Goal: Information Seeking & Learning: Learn about a topic

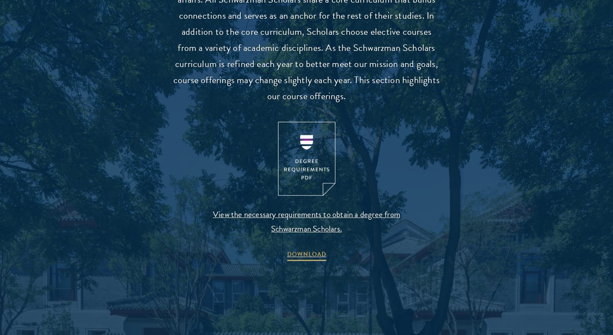
scroll to position [851, 0]
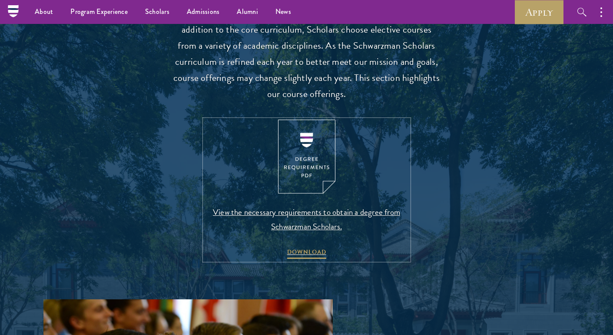
click at [303, 156] on img at bounding box center [306, 157] width 57 height 74
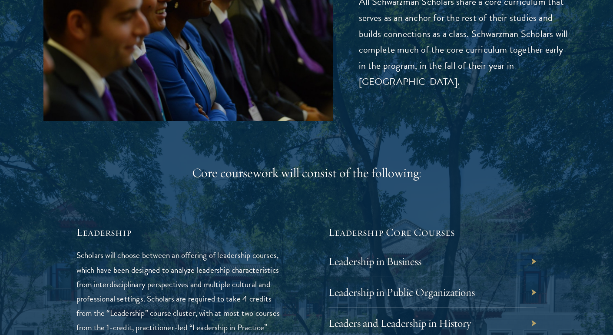
scroll to position [1398, 0]
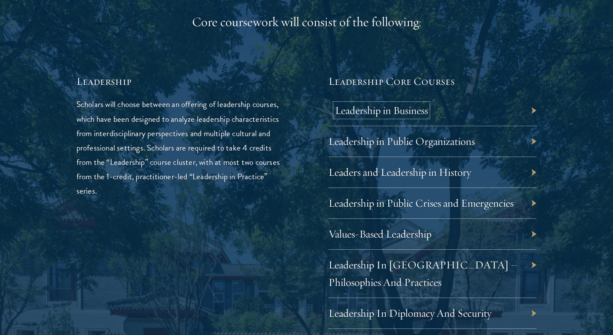
click at [424, 109] on link "Leadership in Business" at bounding box center [381, 109] width 93 height 13
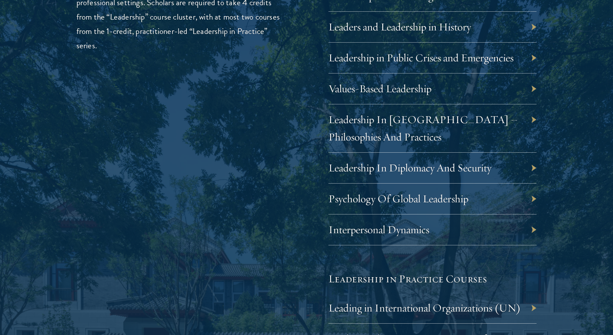
scroll to position [1543, 0]
click at [379, 205] on link "Psychology Of Global Leadership" at bounding box center [405, 197] width 140 height 13
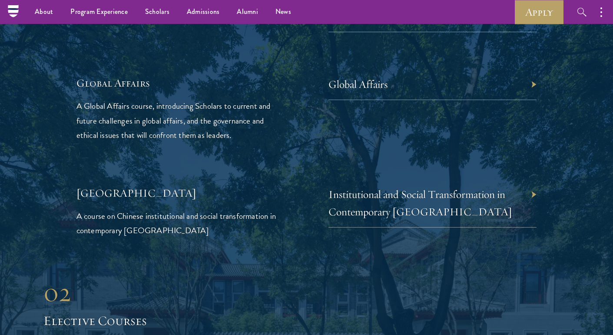
scroll to position [2009, 0]
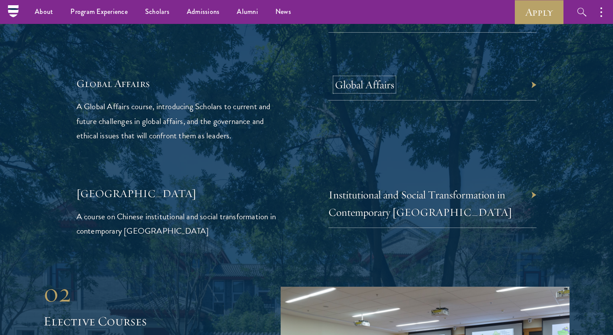
click at [360, 91] on link "Global Affairs" at bounding box center [364, 84] width 59 height 13
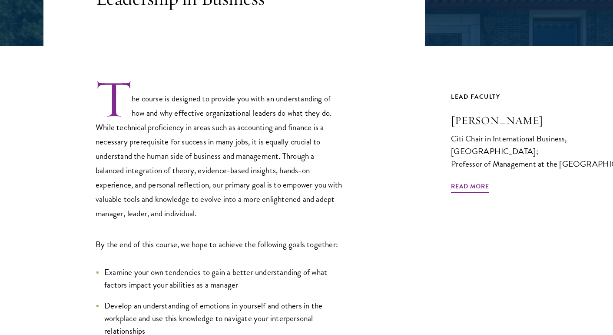
scroll to position [224, 0]
click at [251, 199] on p "The course is designed to provide you with an understanding of how and why effe…" at bounding box center [220, 149] width 248 height 142
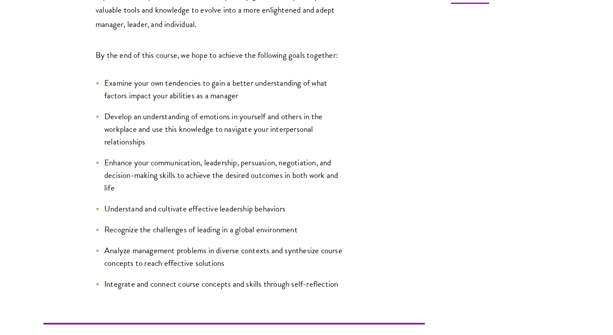
click at [251, 199] on ul "Examine your own tendencies to gain a better understanding of what factors impa…" at bounding box center [220, 183] width 248 height 214
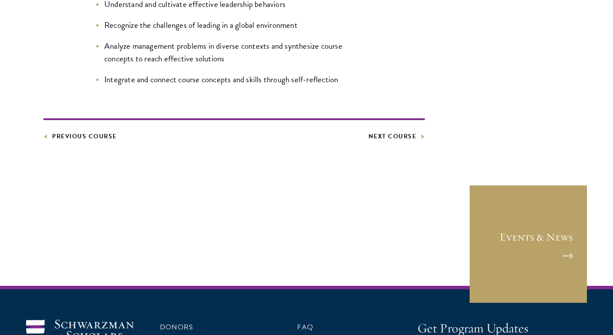
scroll to position [618, 0]
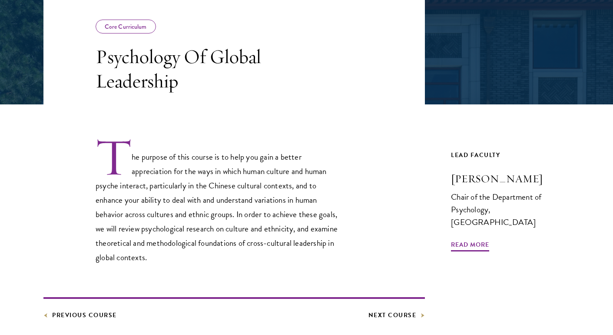
scroll to position [166, 0]
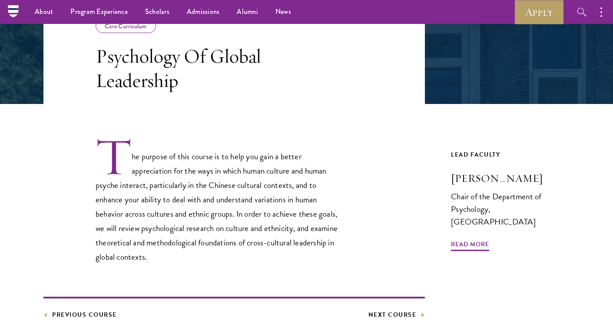
click at [226, 201] on p "The purpose of this course is to help you gain a better appreciation for the wa…" at bounding box center [220, 199] width 248 height 127
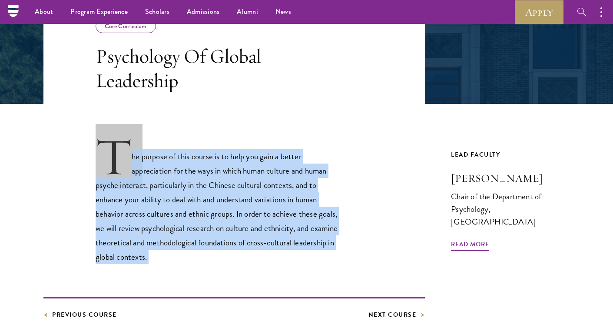
click at [215, 166] on p "The purpose of this course is to help you gain a better appreciation for the wa…" at bounding box center [220, 199] width 248 height 127
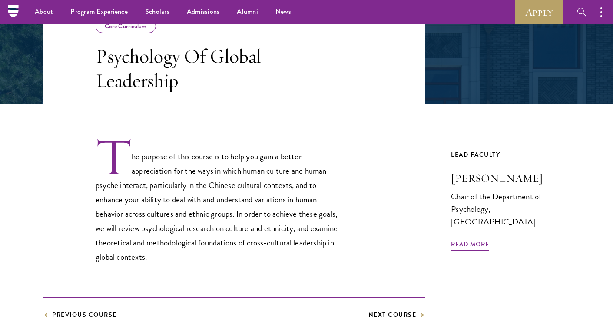
click at [215, 166] on p "The purpose of this course is to help you gain a better appreciation for the wa…" at bounding box center [220, 199] width 248 height 127
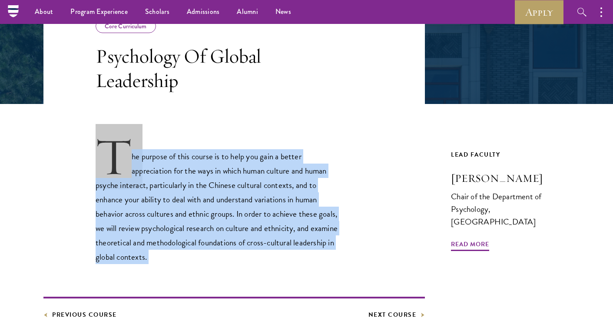
click at [215, 166] on p "The purpose of this course is to help you gain a better appreciation for the wa…" at bounding box center [220, 199] width 248 height 127
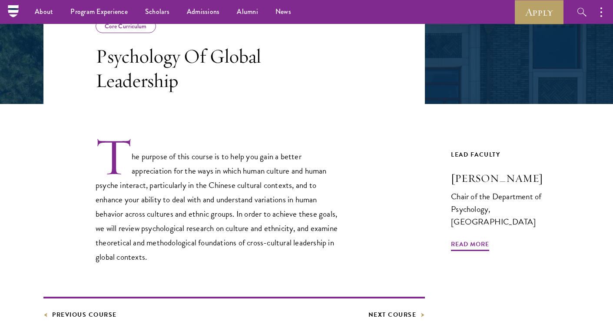
click at [215, 166] on p "The purpose of this course is to help you gain a better appreciation for the wa…" at bounding box center [220, 199] width 248 height 127
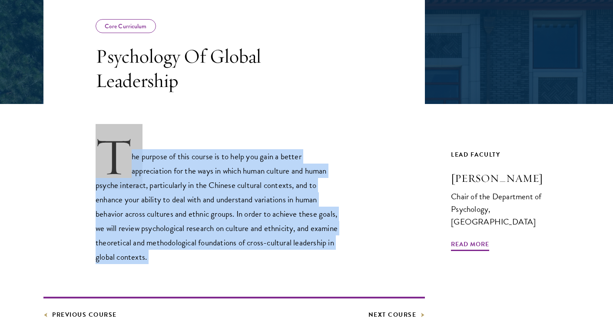
scroll to position [386, 0]
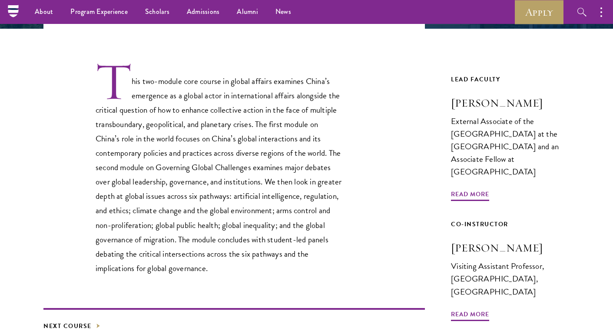
scroll to position [240, 0]
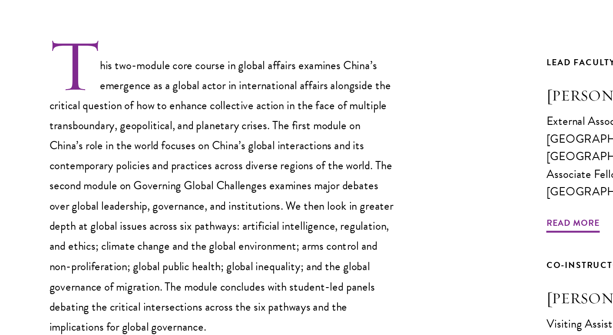
click at [211, 123] on p "This two-module core course in global affairs examines China’s emergence as a g…" at bounding box center [220, 169] width 248 height 214
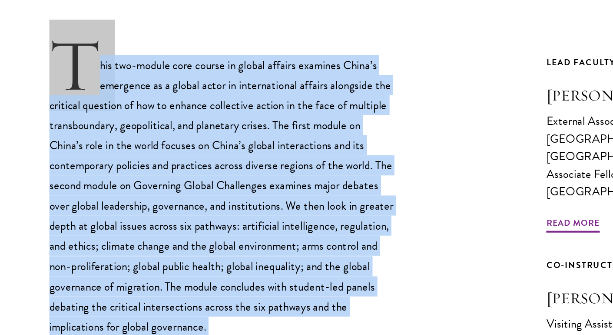
click at [201, 103] on p "This two-module core course in global affairs examines China’s emergence as a g…" at bounding box center [220, 169] width 248 height 214
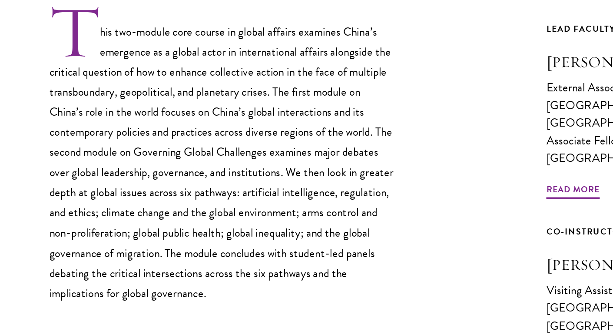
click at [161, 184] on p "This two-module core course in global affairs examines China’s emergence as a g…" at bounding box center [220, 169] width 248 height 214
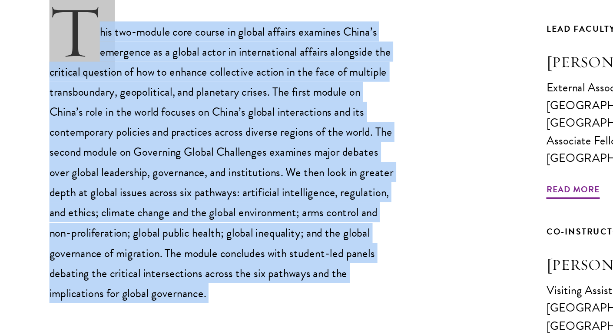
click at [161, 184] on p "This two-module core course in global affairs examines China’s emergence as a g…" at bounding box center [220, 169] width 248 height 214
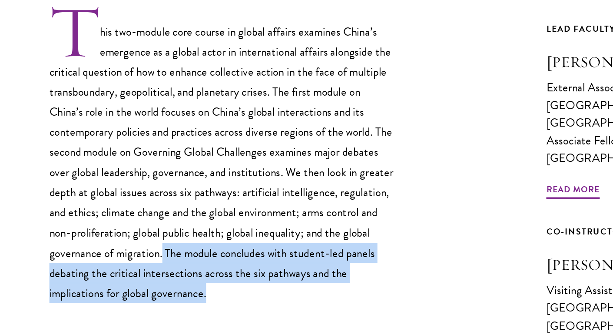
drag, startPoint x: 236, startPoint y: 266, endPoint x: 212, endPoint y: 238, distance: 37.3
click at [212, 238] on p "This two-module core course in global affairs examines China’s emergence as a g…" at bounding box center [220, 169] width 248 height 214
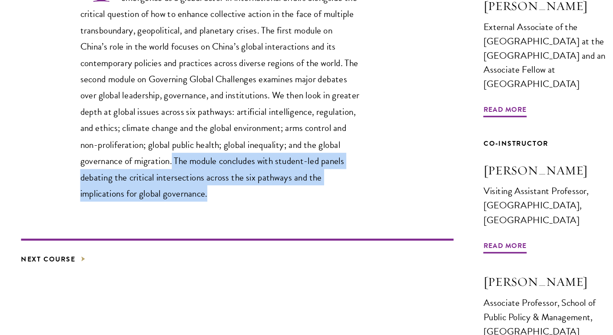
scroll to position [299, 0]
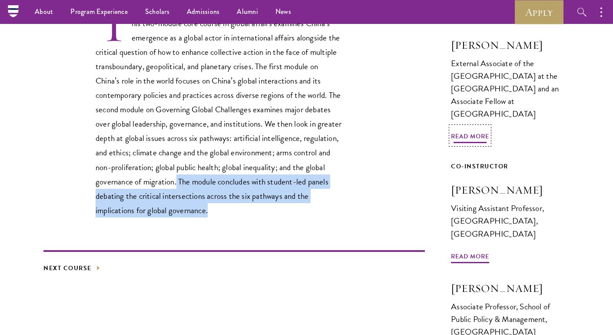
click at [473, 131] on span "Read More" at bounding box center [470, 137] width 38 height 13
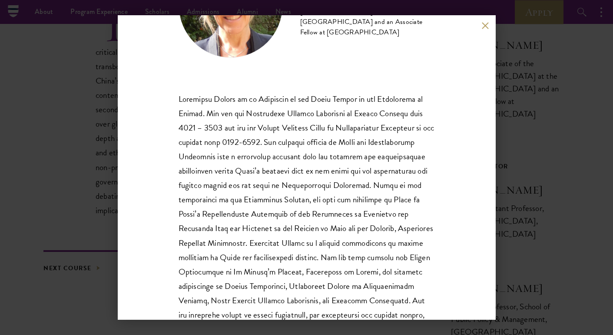
scroll to position [96, 0]
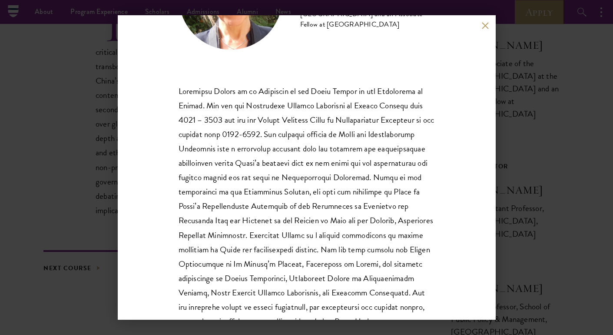
click at [251, 140] on p at bounding box center [307, 206] width 256 height 244
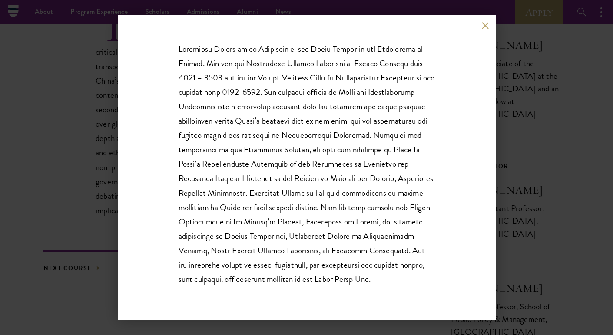
scroll to position [145, 0]
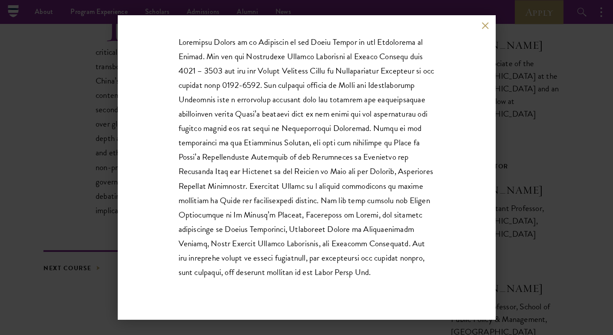
click at [497, 25] on div "Katherine Morton External Associate of the China Centre at the University of Ox…" at bounding box center [306, 167] width 613 height 335
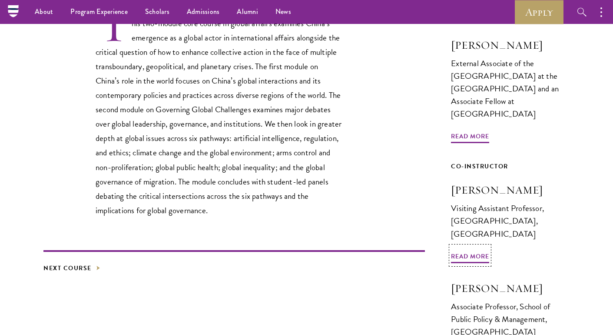
click at [464, 237] on link "Co-Instructor Vasilis Trigkas Visiting Assistant Professor, Schwarzman College,…" at bounding box center [510, 208] width 119 height 95
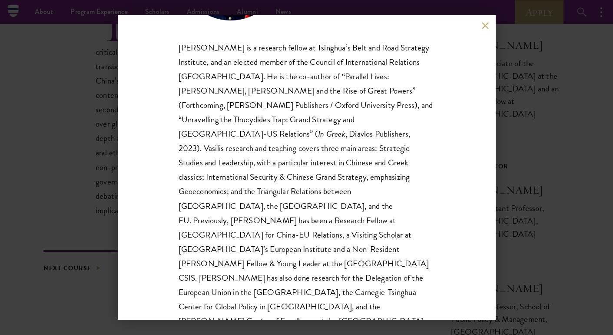
scroll to position [134, 0]
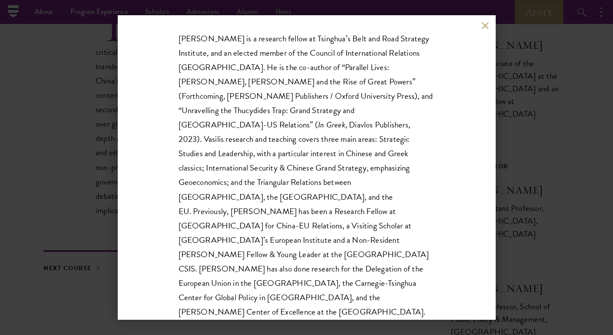
click at [330, 94] on p "Vasilis Trigkas is a research fellow at Tsinghua’s Belt and Road Strategy Insti…" at bounding box center [307, 253] width 256 height 445
click at [330, 93] on p "Vasilis Trigkas is a research fellow at Tsinghua’s Belt and Road Strategy Insti…" at bounding box center [307, 253] width 256 height 445
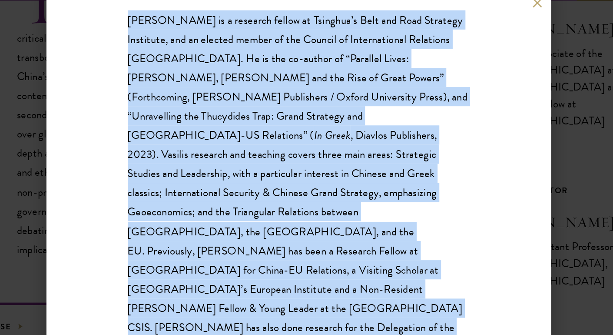
click at [330, 93] on p "Vasilis Trigkas is a research fellow at Tsinghua’s Belt and Road Strategy Insti…" at bounding box center [307, 253] width 256 height 445
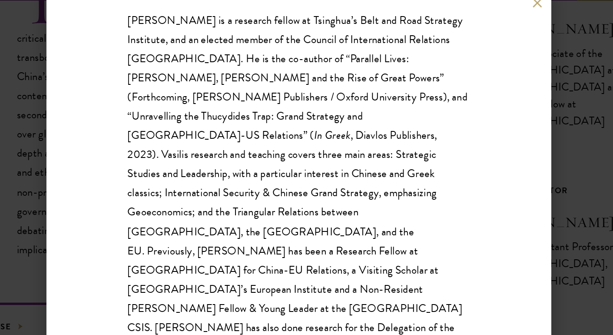
click at [330, 93] on p "Vasilis Trigkas is a research fellow at Tsinghua’s Belt and Road Strategy Insti…" at bounding box center [307, 253] width 256 height 445
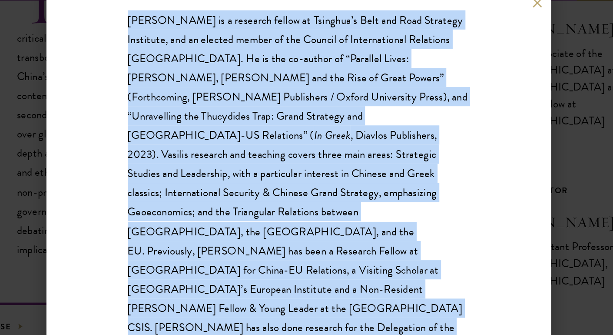
click at [330, 93] on p "Vasilis Trigkas is a research fellow at Tsinghua’s Belt and Road Strategy Insti…" at bounding box center [307, 253] width 256 height 445
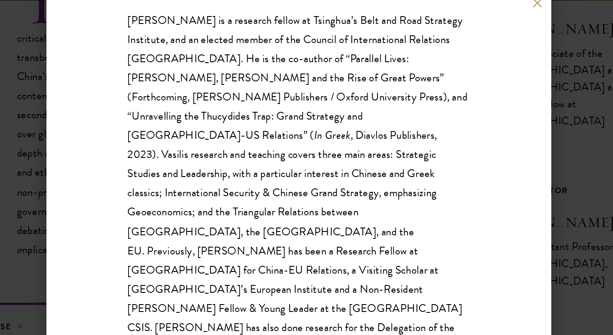
click at [330, 93] on p "Vasilis Trigkas is a research fellow at Tsinghua’s Belt and Road Strategy Insti…" at bounding box center [307, 253] width 256 height 445
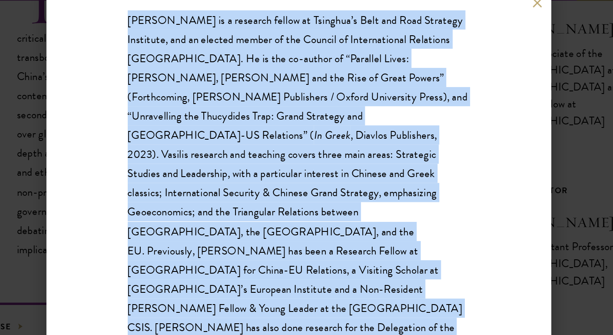
click at [330, 93] on p "Vasilis Trigkas is a research fellow at Tsinghua’s Belt and Road Strategy Insti…" at bounding box center [307, 253] width 256 height 445
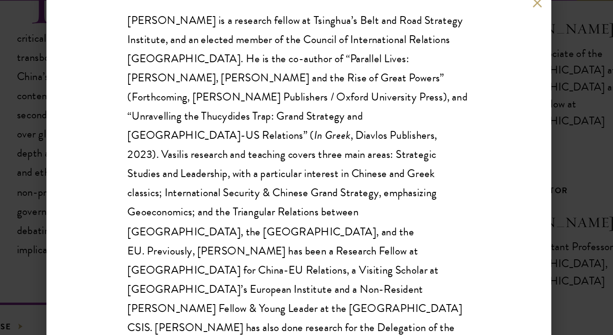
click at [330, 93] on p "Vasilis Trigkas is a research fellow at Tsinghua’s Belt and Road Strategy Insti…" at bounding box center [307, 253] width 256 height 445
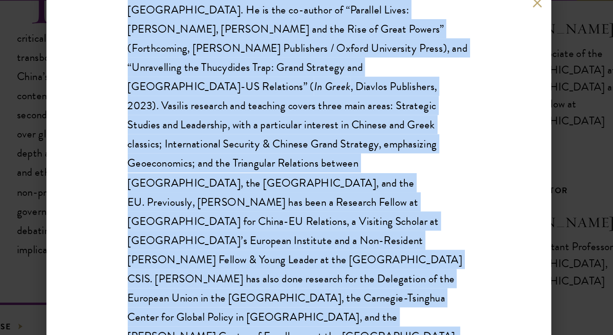
scroll to position [171, 0]
click at [330, 93] on p "Vasilis Trigkas is a research fellow at Tsinghua’s Belt and Road Strategy Insti…" at bounding box center [307, 216] width 256 height 445
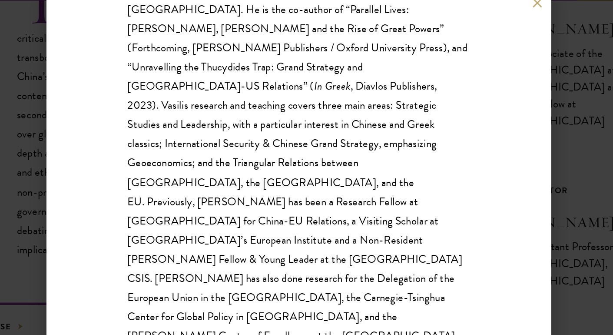
click at [330, 93] on p "Vasilis Trigkas is a research fellow at Tsinghua’s Belt and Road Strategy Insti…" at bounding box center [307, 216] width 256 height 445
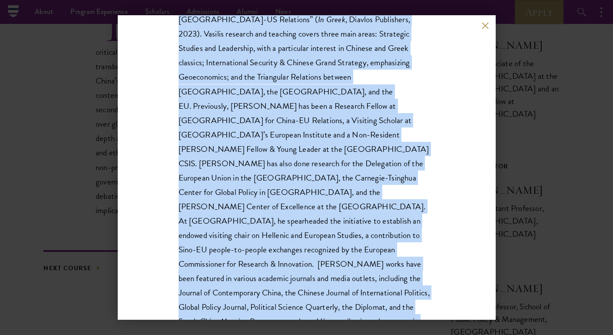
scroll to position [245, 0]
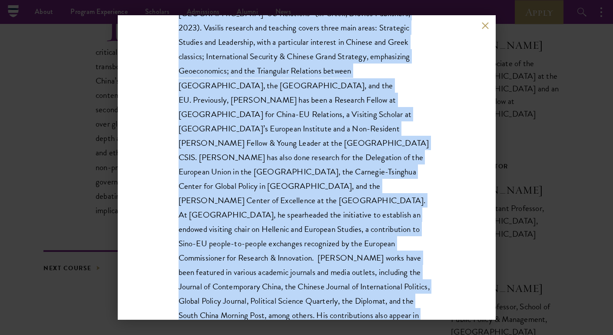
click at [286, 192] on p "Vasilis Trigkas is a research fellow at Tsinghua’s Belt and Road Strategy Insti…" at bounding box center [307, 142] width 256 height 445
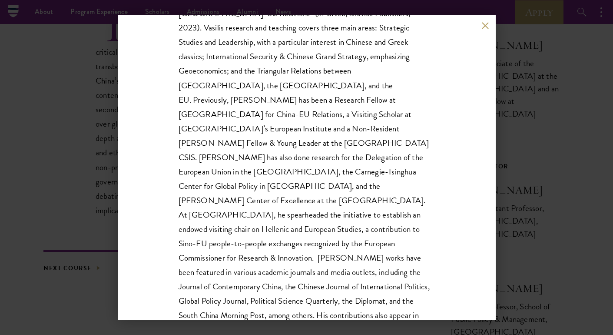
scroll to position [0, 0]
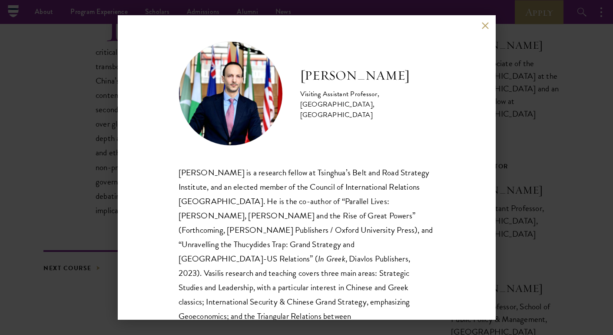
click at [315, 79] on h2 "Vasilis Trigkas" at bounding box center [367, 75] width 135 height 17
copy div "Vasilis Trigkas"
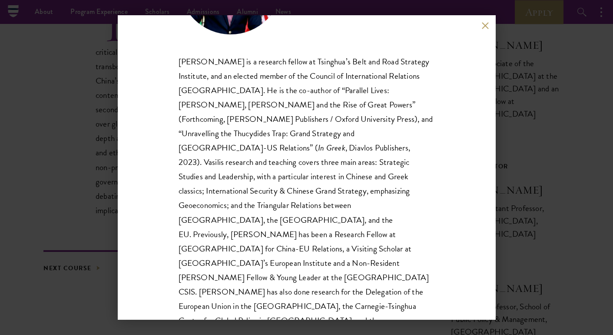
scroll to position [117, 0]
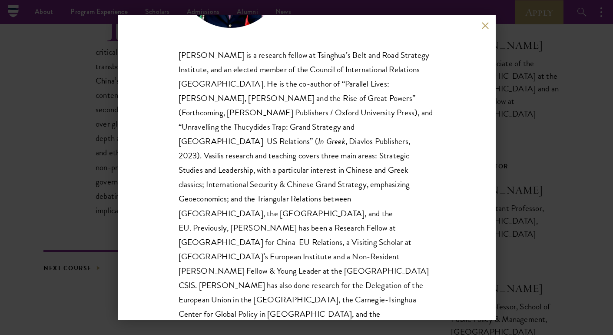
click at [208, 165] on p "Vasilis Trigkas is a research fellow at Tsinghua’s Belt and Road Strategy Insti…" at bounding box center [307, 270] width 256 height 445
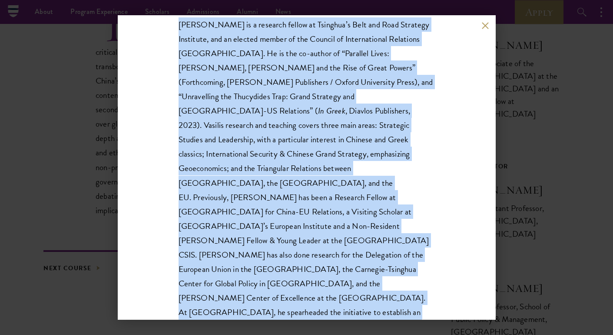
scroll to position [154, 0]
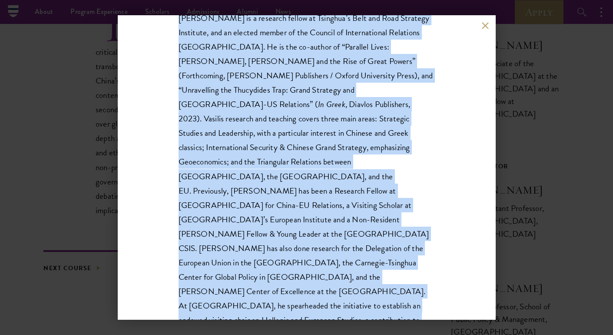
click at [208, 165] on p "Vasilis Trigkas is a research fellow at Tsinghua’s Belt and Road Strategy Insti…" at bounding box center [307, 233] width 256 height 445
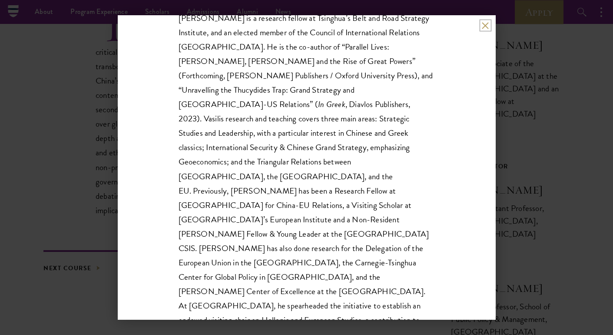
click at [484, 27] on button at bounding box center [485, 25] width 7 height 7
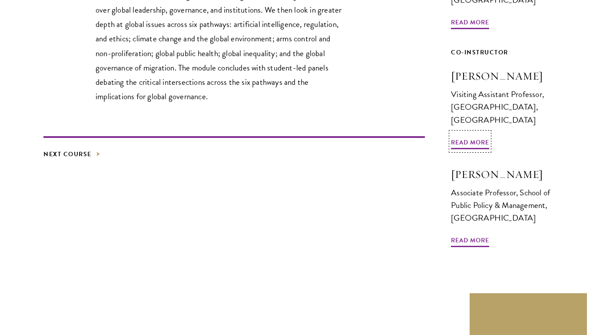
scroll to position [419, 0]
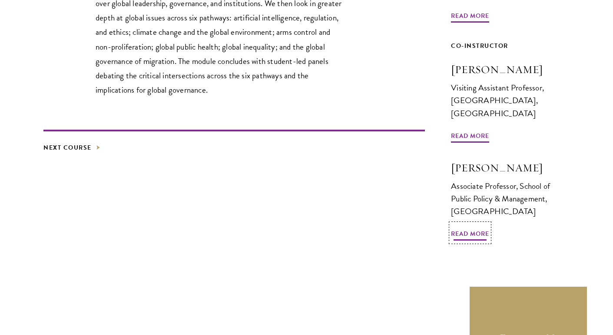
click at [470, 228] on span "Read More" at bounding box center [470, 234] width 38 height 13
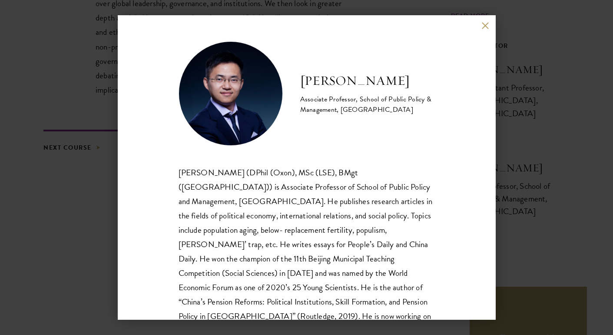
scroll to position [44, 0]
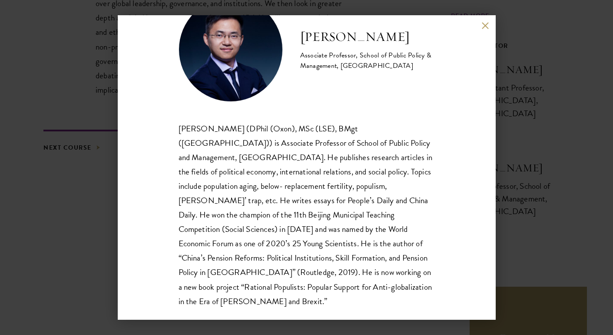
click at [287, 153] on p "Dr. MENG Ke (DPhil (Oxon), MSc (LSE), BMgt (Peking)) is Associate Professor of …" at bounding box center [307, 214] width 256 height 187
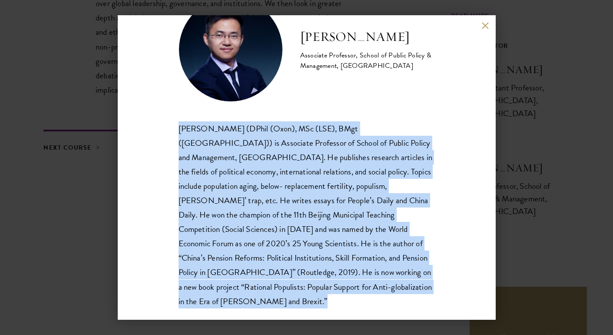
click at [266, 173] on p "Dr. MENG Ke (DPhil (Oxon), MSc (LSE), BMgt (Peking)) is Associate Professor of …" at bounding box center [307, 214] width 256 height 187
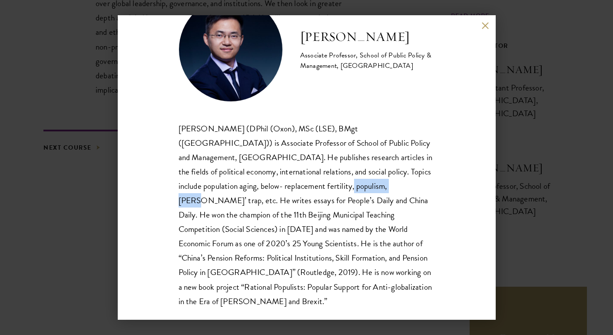
drag, startPoint x: 283, startPoint y: 184, endPoint x: 337, endPoint y: 183, distance: 53.9
click at [337, 184] on p "Dr. MENG Ke (DPhil (Oxon), MSc (LSE), BMgt (Peking)) is Associate Professor of …" at bounding box center [307, 214] width 256 height 187
copy p "Thucydides’ trap"
click at [82, 151] on div "Meng Ke Associate Professor, School of Public Policy & Management, Tsinghua Uni…" at bounding box center [306, 167] width 613 height 335
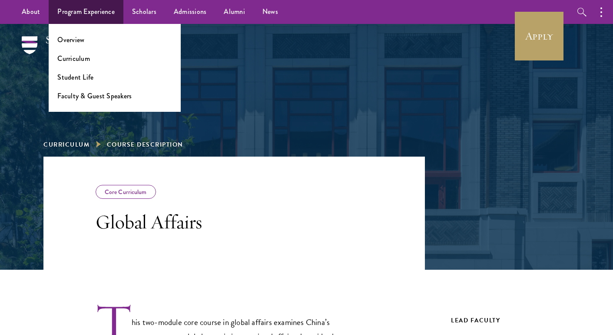
click at [84, 44] on ul "Overview Curriculum Student Life Faculty & Guest Speakers" at bounding box center [115, 68] width 132 height 88
click at [60, 34] on ul "Overview Curriculum Student Life Faculty & Guest Speakers" at bounding box center [115, 68] width 132 height 88
click at [73, 60] on link "Curriculum" at bounding box center [73, 58] width 33 height 10
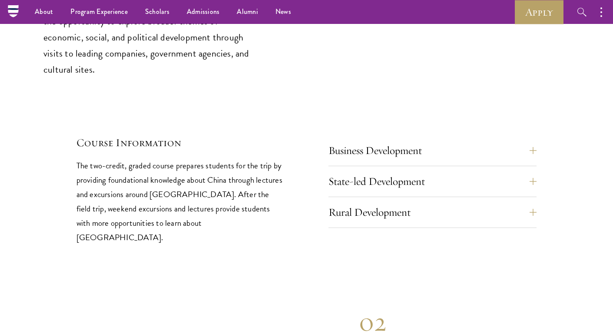
scroll to position [3628, 0]
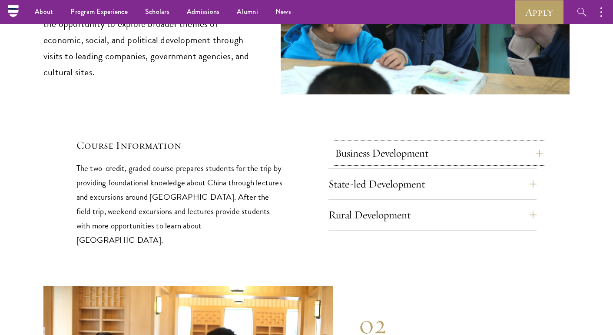
click at [379, 157] on button "Business Development" at bounding box center [439, 153] width 209 height 21
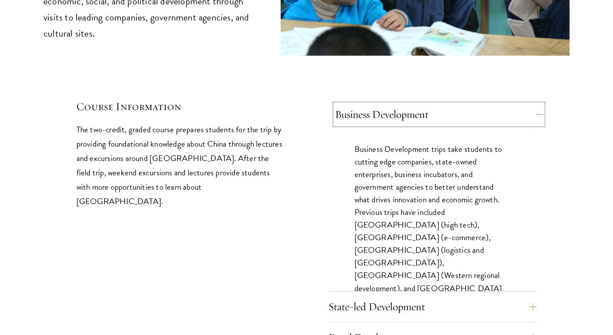
scroll to position [3670, 0]
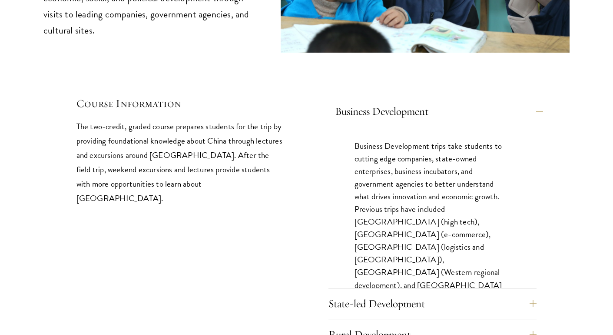
click at [379, 160] on p "Business Development trips take students to cutting edge companies, state-owned…" at bounding box center [433, 222] width 156 height 164
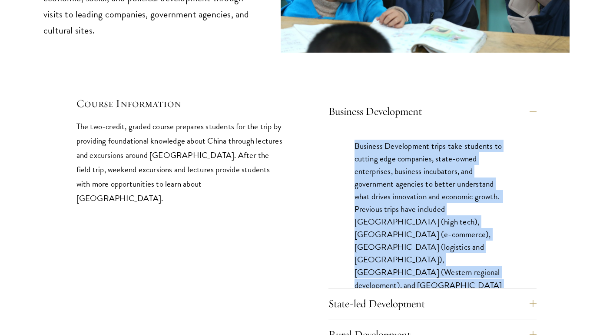
click at [379, 224] on p "Business Development trips take students to cutting edge companies, state-owned…" at bounding box center [433, 222] width 156 height 164
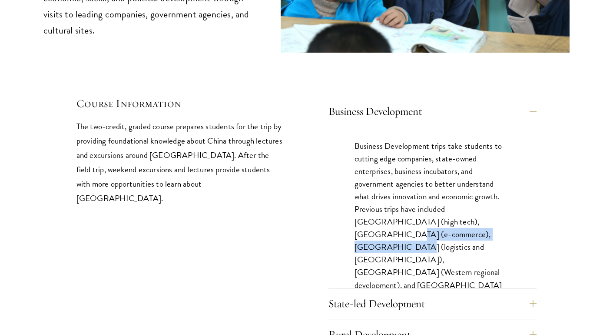
drag, startPoint x: 463, startPoint y: 224, endPoint x: 442, endPoint y: 233, distance: 22.8
click at [442, 233] on p "Business Development trips take students to cutting edge companies, state-owned…" at bounding box center [433, 222] width 156 height 164
copy p "Xiamen (logistics and [GEOGRAPHIC_DATA])"
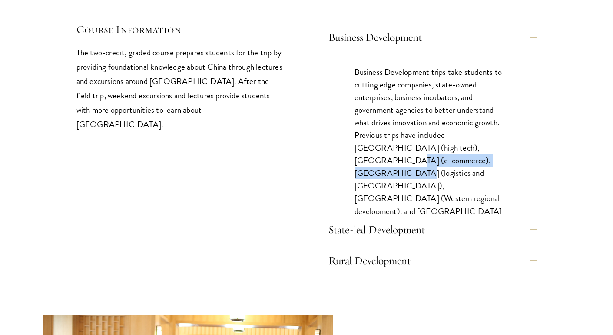
scroll to position [3758, 0]
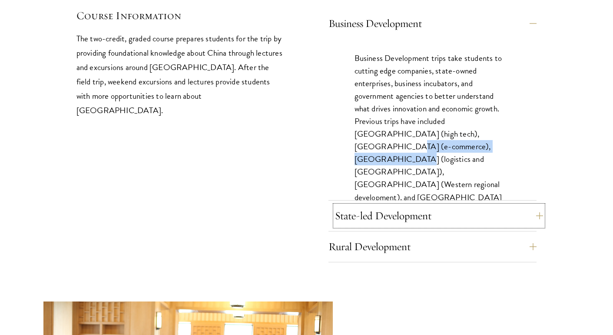
click at [351, 215] on button "State-led Development" at bounding box center [439, 215] width 209 height 21
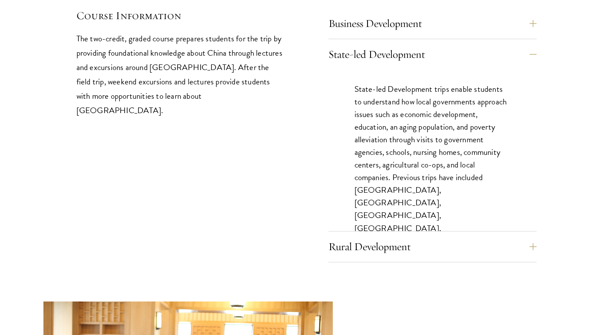
click at [416, 113] on p "State-led Development trips enable students to understand how local governments…" at bounding box center [433, 171] width 156 height 177
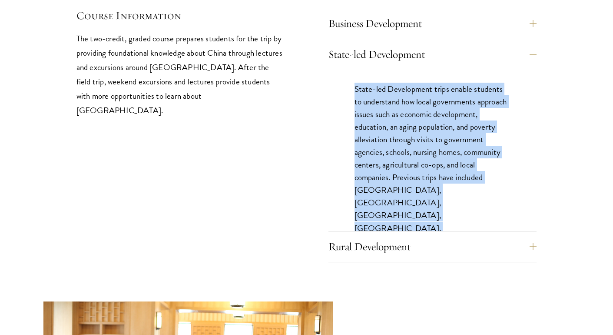
click at [416, 113] on p "State-led Development trips enable students to understand how local governments…" at bounding box center [433, 171] width 156 height 177
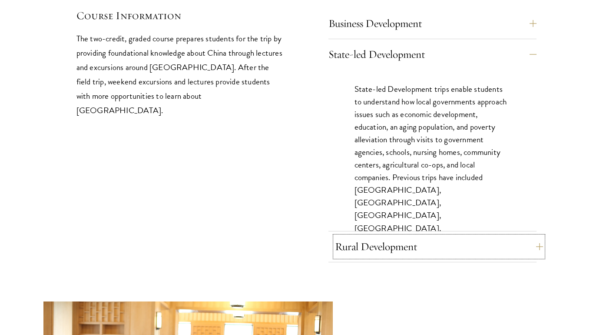
click at [370, 254] on button "Rural Development" at bounding box center [439, 246] width 209 height 21
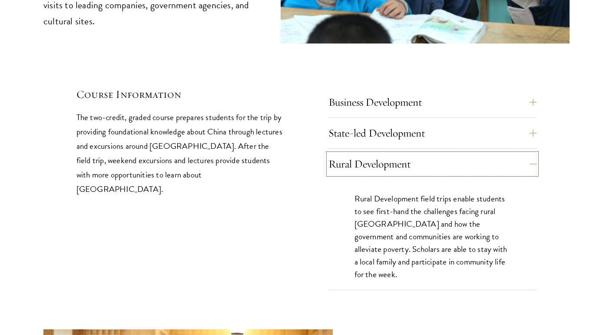
scroll to position [3759, 0]
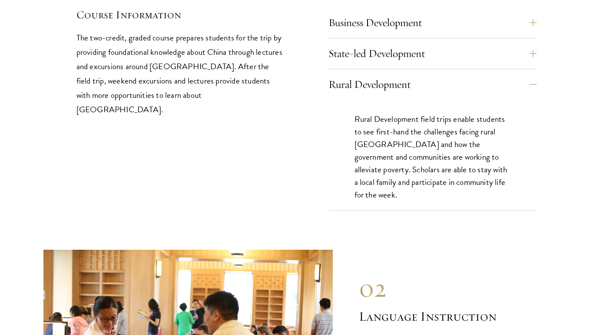
click at [416, 175] on p "Rural Development field trips enable students to see first-hand the challenges …" at bounding box center [433, 157] width 156 height 88
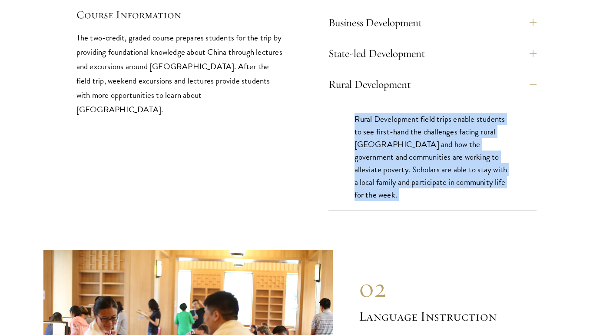
click at [363, 176] on p "Rural Development field trips enable students to see first-hand the challenges …" at bounding box center [433, 157] width 156 height 88
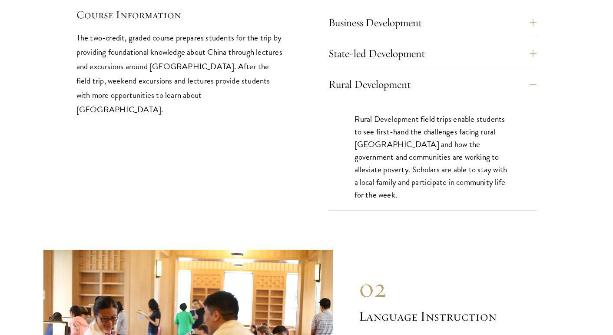
click at [362, 156] on p "Rural Development field trips enable students to see first-hand the challenges …" at bounding box center [433, 157] width 156 height 88
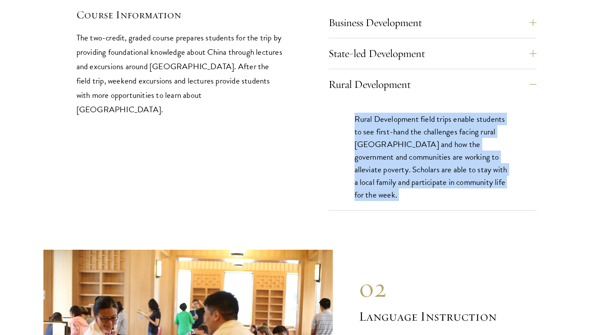
click at [362, 156] on p "Rural Development field trips enable students to see first-hand the challenges …" at bounding box center [433, 157] width 156 height 88
copy div "Rural Development field trips enable students to see first-hand the challenges …"
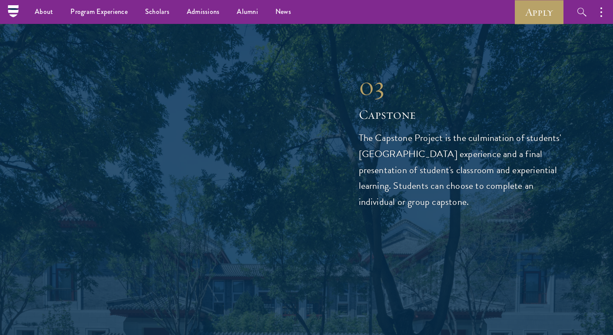
scroll to position [2913, 0]
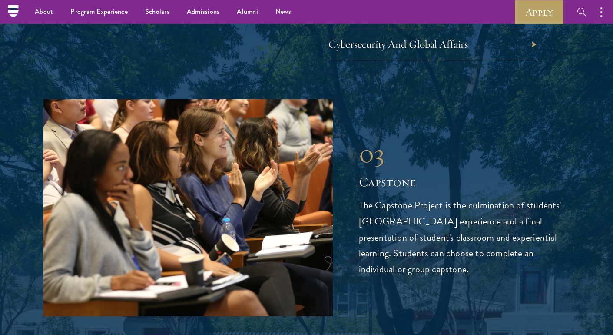
click at [442, 225] on p "The Capstone Project is the culmination of students' [GEOGRAPHIC_DATA] experien…" at bounding box center [464, 237] width 211 height 80
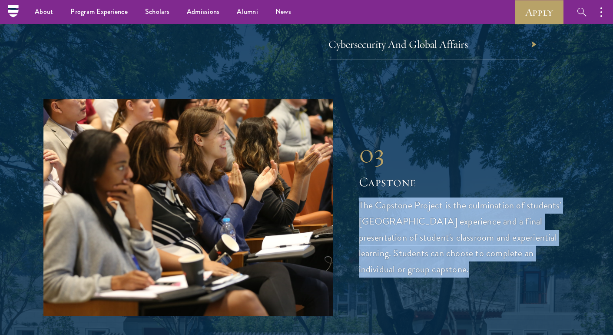
click at [421, 211] on p "The Capstone Project is the culmination of students' [GEOGRAPHIC_DATA] experien…" at bounding box center [464, 237] width 211 height 80
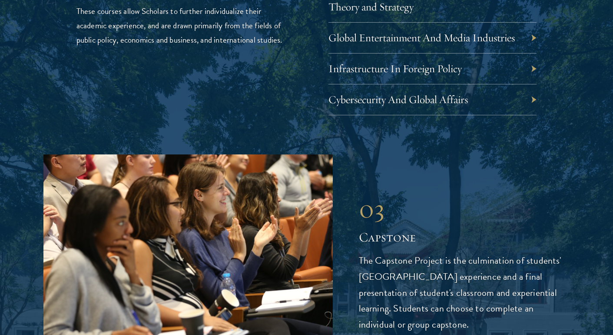
scroll to position [2859, 0]
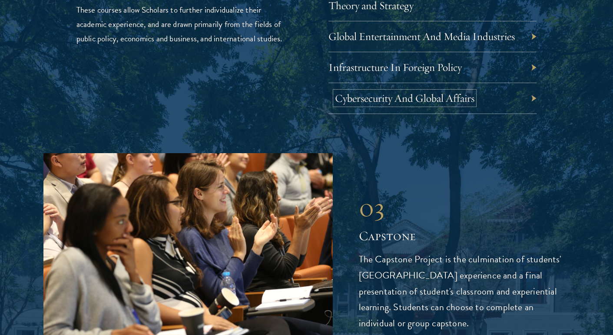
click at [402, 94] on link "Cybersecurity And Global Affairs" at bounding box center [405, 97] width 140 height 13
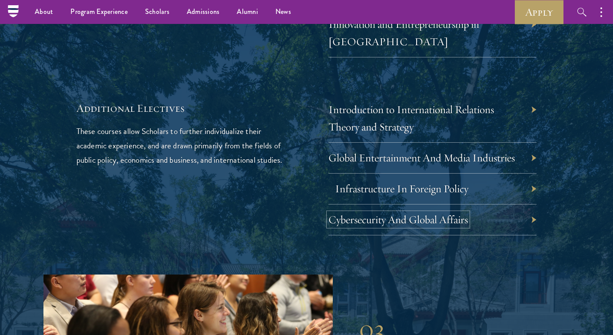
scroll to position [2734, 0]
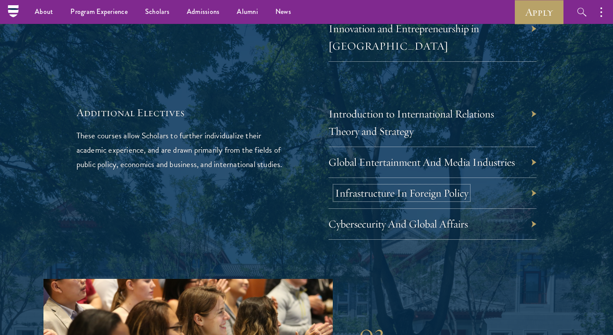
click at [392, 191] on link "Infrastructure In Foreign Policy" at bounding box center [401, 192] width 133 height 13
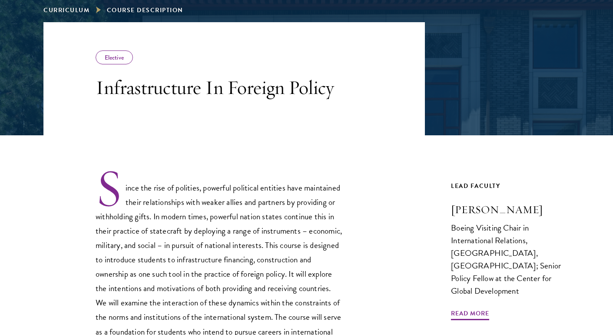
scroll to position [135, 0]
click at [187, 82] on h3 "Infrastructure In Foreign Policy" at bounding box center [220, 87] width 248 height 24
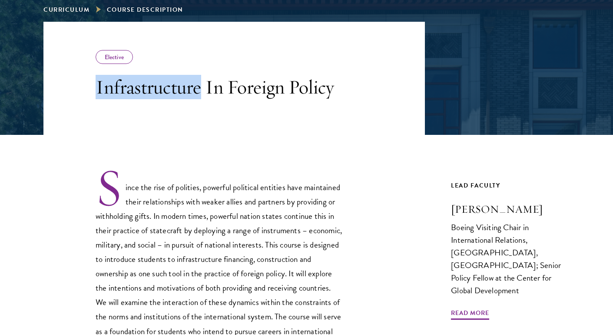
click at [187, 82] on h3 "Infrastructure In Foreign Policy" at bounding box center [220, 87] width 248 height 24
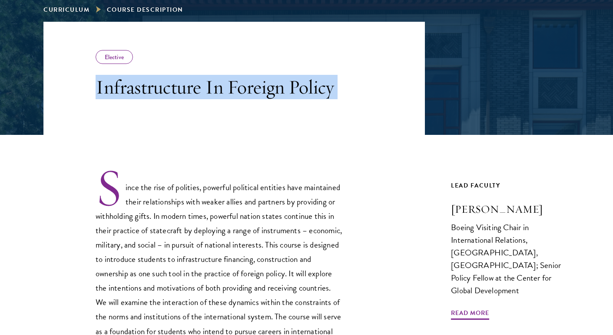
click at [187, 82] on h3 "Infrastructure In Foreign Policy" at bounding box center [220, 87] width 248 height 24
copy div "Infrastructure In Foreign Policy"
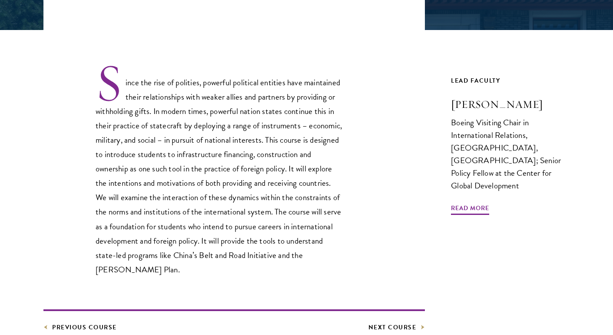
scroll to position [242, 0]
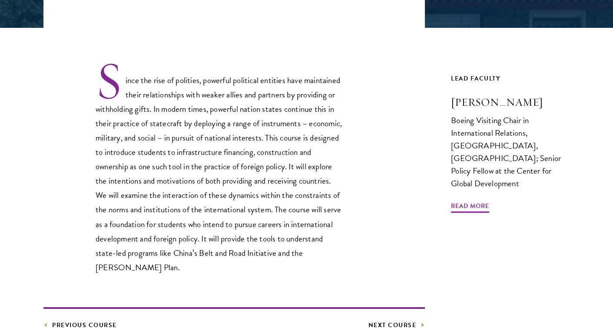
click at [186, 144] on p "Since the rise of polities, powerful political entities have maintained their r…" at bounding box center [220, 167] width 248 height 214
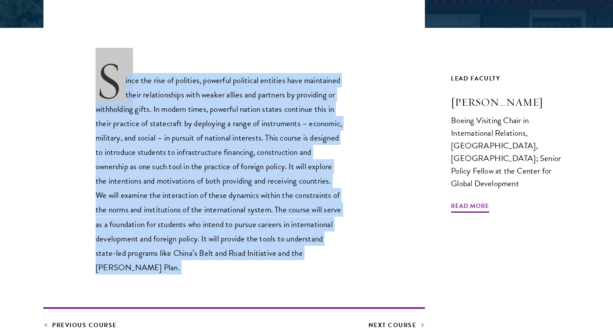
click at [186, 144] on p "Since the rise of polities, powerful political entities have maintained their r…" at bounding box center [220, 167] width 248 height 214
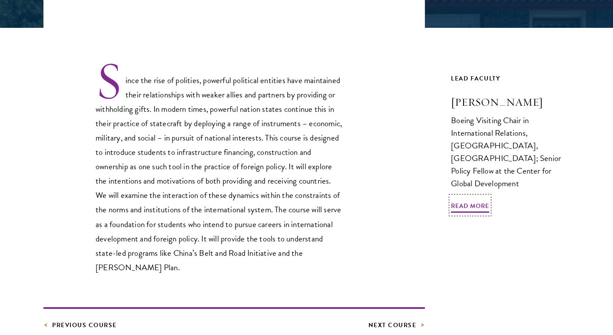
click at [480, 105] on h3 "Gyude Moore" at bounding box center [510, 102] width 119 height 15
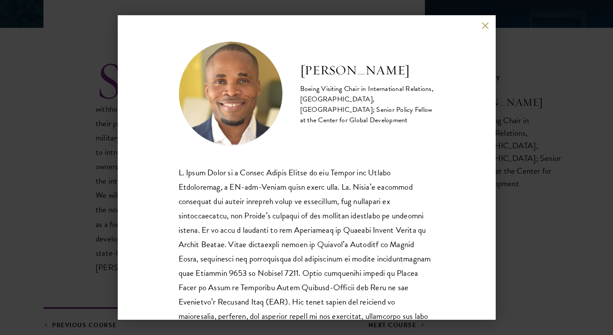
click at [313, 75] on h2 "Gyude Moore" at bounding box center [367, 70] width 135 height 17
copy div "Gyude Moore"
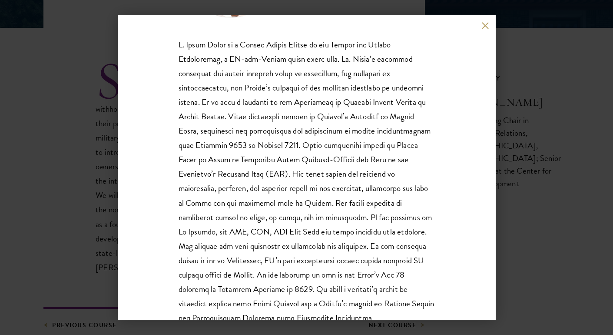
scroll to position [126, 0]
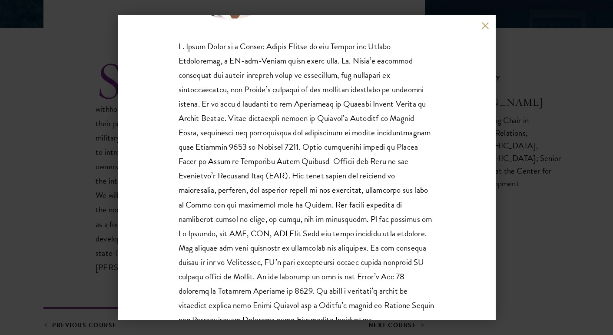
click at [485, 21] on div "Gyude Moore Boeing Visiting Chair in International Relations, Schwarzman Colleg…" at bounding box center [307, 167] width 378 height 304
click at [481, 27] on div "Gyude Moore Boeing Visiting Chair in International Relations, Schwarzman Colleg…" at bounding box center [307, 167] width 378 height 304
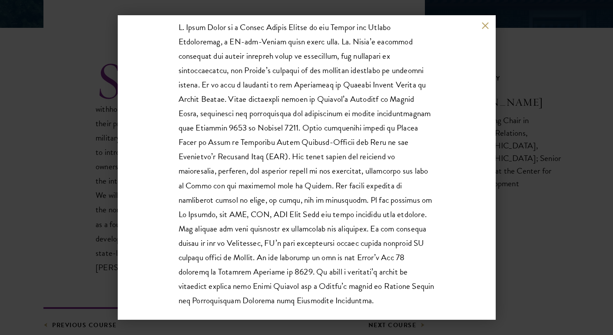
scroll to position [159, 0]
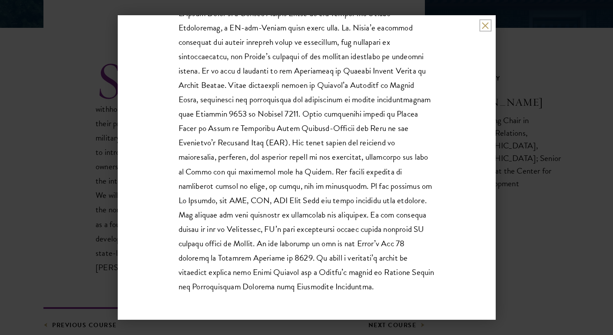
click at [485, 26] on button at bounding box center [485, 25] width 7 height 7
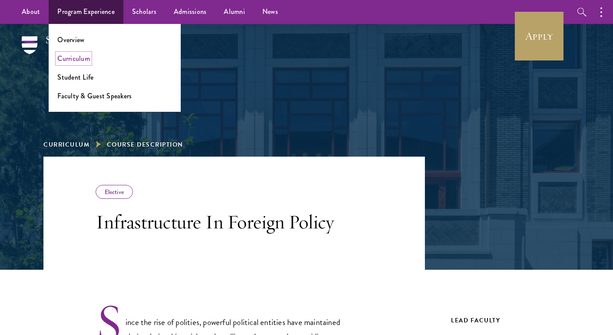
click at [76, 58] on link "Curriculum" at bounding box center [73, 58] width 33 height 10
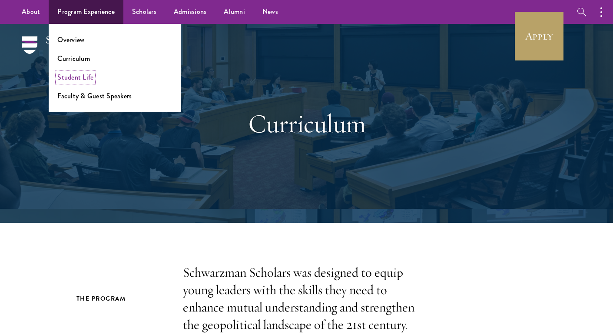
click at [78, 78] on link "Student Life" at bounding box center [75, 77] width 36 height 10
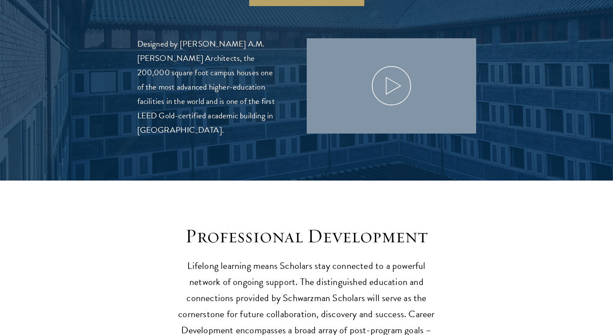
scroll to position [1035, 0]
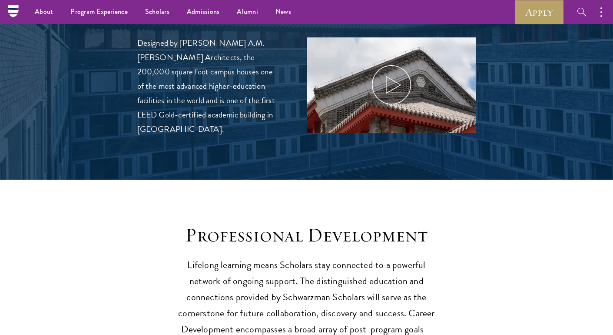
click at [223, 73] on p "Designed by [PERSON_NAME] A.M. [PERSON_NAME] Architects, the 200,000 square foo…" at bounding box center [208, 86] width 143 height 100
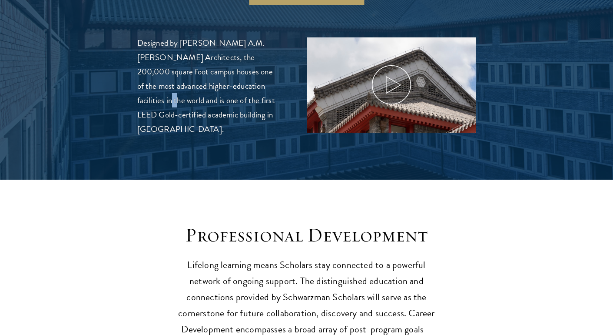
scroll to position [1195, 0]
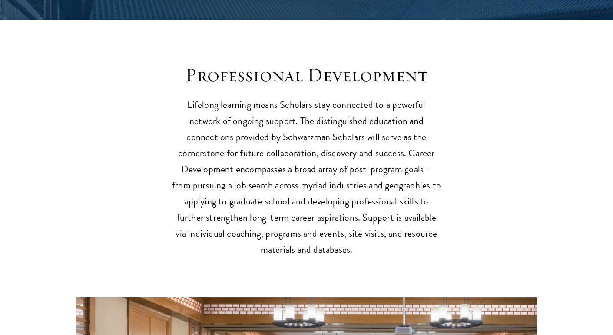
click at [223, 73] on div "Professional Development Lifelong learning means Scholars stay connected to a p…" at bounding box center [306, 160] width 269 height 194
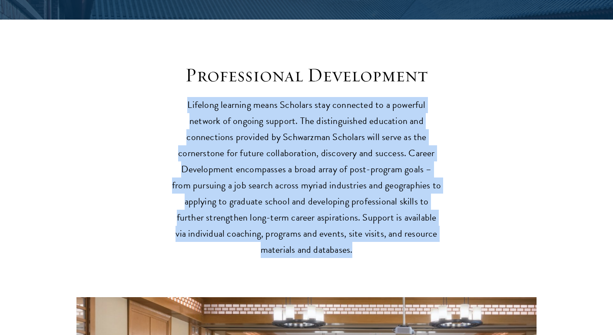
click at [223, 73] on div "Professional Development Lifelong learning means Scholars stay connected to a p…" at bounding box center [306, 160] width 269 height 194
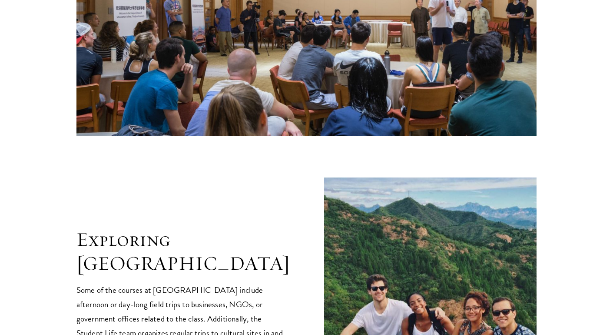
click at [152, 211] on div "Exploring [GEOGRAPHIC_DATA] Some of the courses at [GEOGRAPHIC_DATA] include af…" at bounding box center [306, 319] width 461 height 284
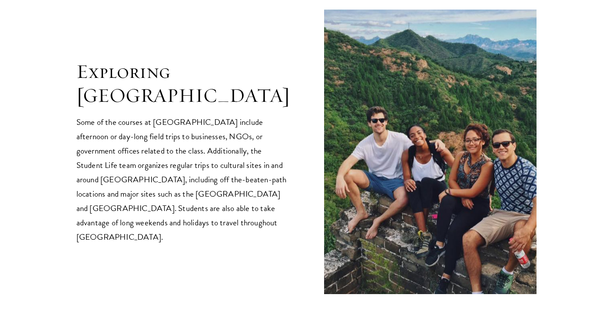
scroll to position [1765, 0]
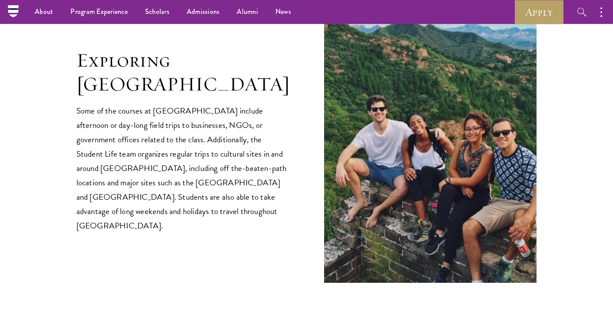
click at [192, 126] on p "Some of the courses at [GEOGRAPHIC_DATA] include afternoon or day-long field tr…" at bounding box center [182, 167] width 213 height 129
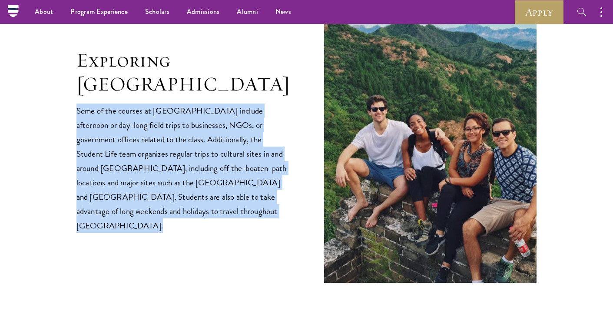
click at [180, 107] on p "Some of the courses at [GEOGRAPHIC_DATA] include afternoon or day-long field tr…" at bounding box center [182, 167] width 213 height 129
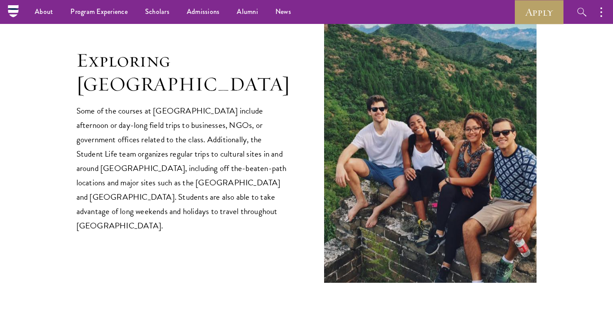
click at [180, 107] on p "Some of the courses at [GEOGRAPHIC_DATA] include afternoon or day-long field tr…" at bounding box center [182, 167] width 213 height 129
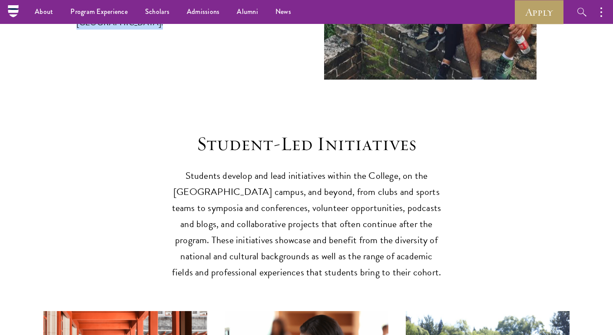
scroll to position [2232, 0]
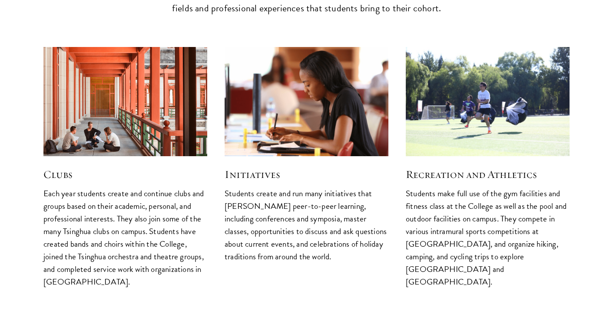
click at [163, 119] on img at bounding box center [125, 101] width 174 height 116
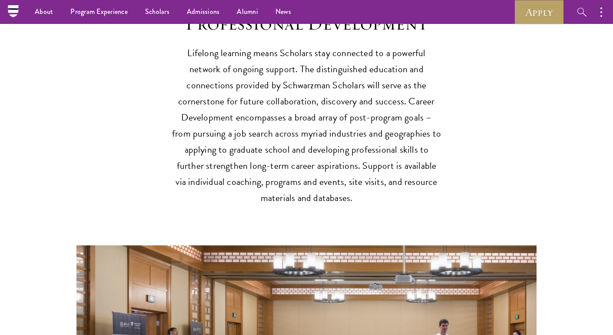
scroll to position [685, 0]
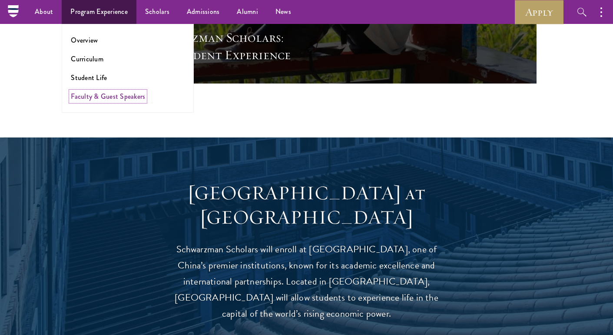
click at [85, 95] on link "Faculty & Guest Speakers" at bounding box center [108, 96] width 74 height 10
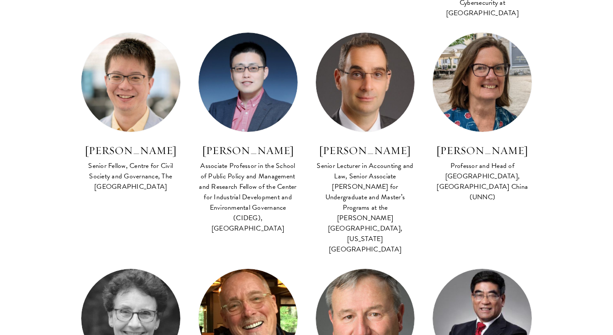
scroll to position [577, 0]
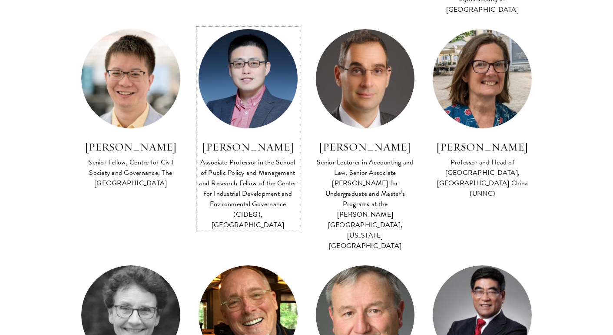
click at [258, 160] on div "Associate Professor in the School of Public Policy and Management and Research …" at bounding box center [248, 193] width 100 height 73
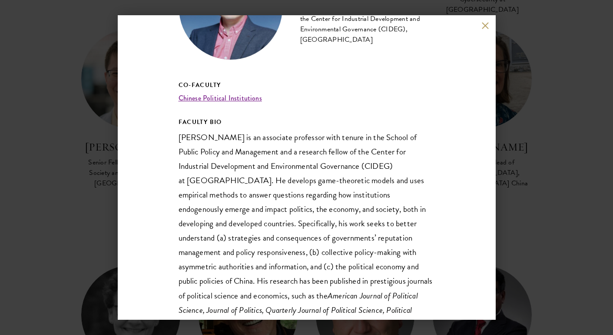
scroll to position [86, 0]
click at [305, 146] on p "Jidong Chen is an associate professor with tenure in the School of Public Polic…" at bounding box center [307, 273] width 256 height 287
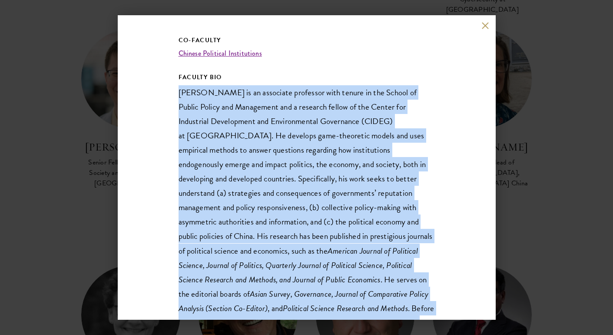
scroll to position [195, 0]
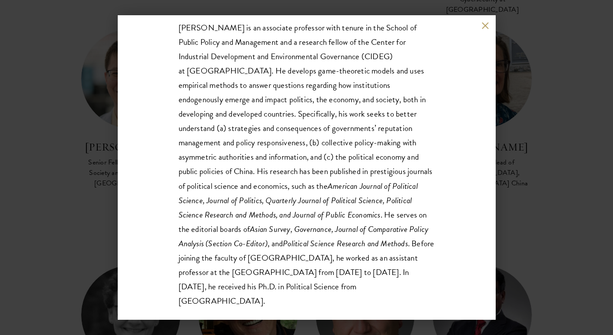
click at [539, 107] on div "Chen Jidong Associate Professor in the School of Public Policy and Management a…" at bounding box center [306, 167] width 613 height 335
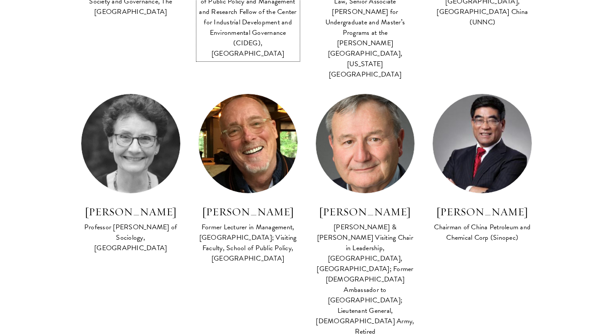
scroll to position [748, 0]
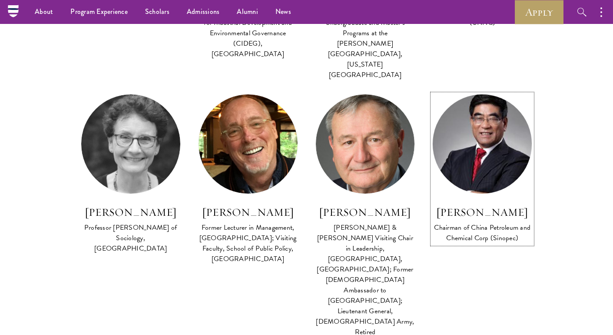
click at [474, 222] on div "Chairman of China Petroleum and Chemical Corp (Sinopec)" at bounding box center [482, 232] width 100 height 21
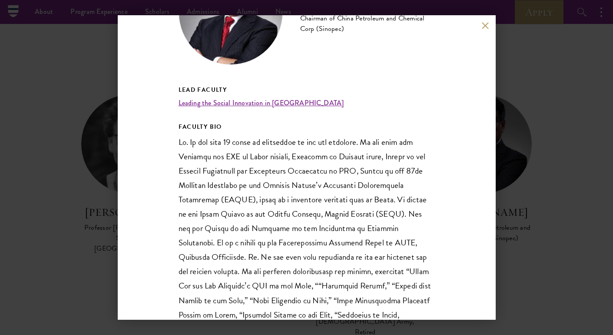
scroll to position [81, 0]
click at [313, 209] on p at bounding box center [307, 270] width 256 height 273
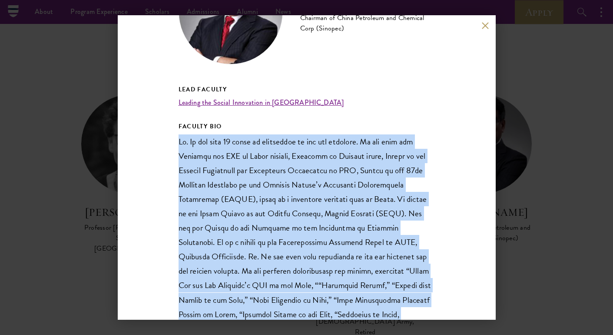
scroll to position [195, 0]
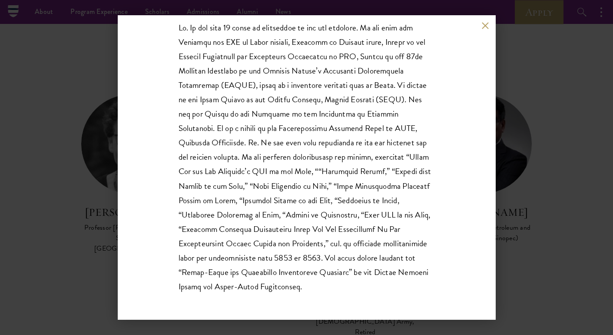
click at [551, 110] on div "Fu Chengyu Chairman of China Petroleum and Chemical Corp (Sinopec) Lead Faculty…" at bounding box center [306, 167] width 613 height 335
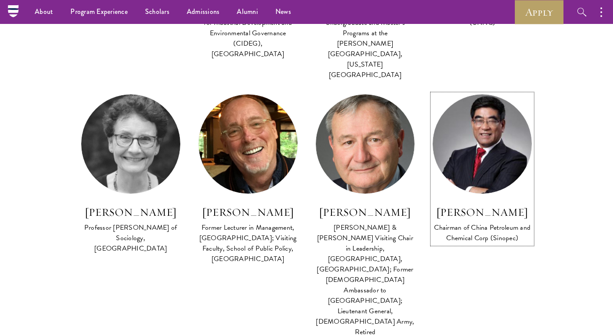
scroll to position [604, 0]
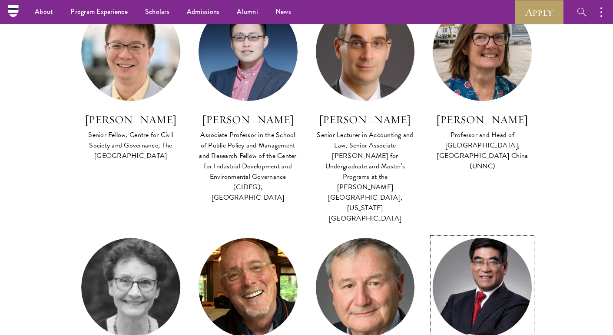
click at [454, 234] on img at bounding box center [482, 287] width 109 height 109
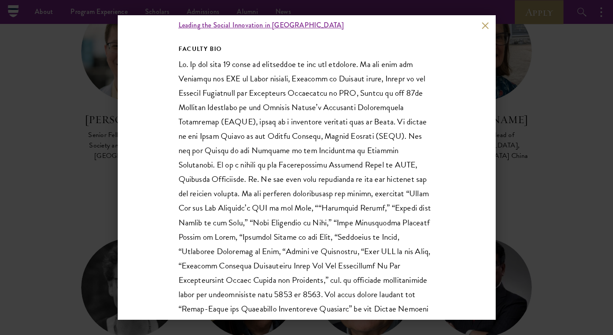
click at [329, 212] on p at bounding box center [307, 193] width 256 height 273
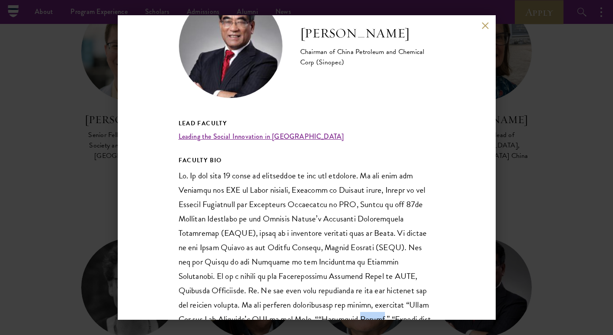
click at [329, 212] on p at bounding box center [307, 304] width 256 height 273
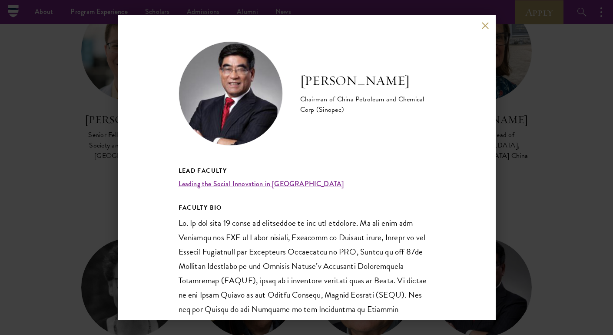
scroll to position [195, 0]
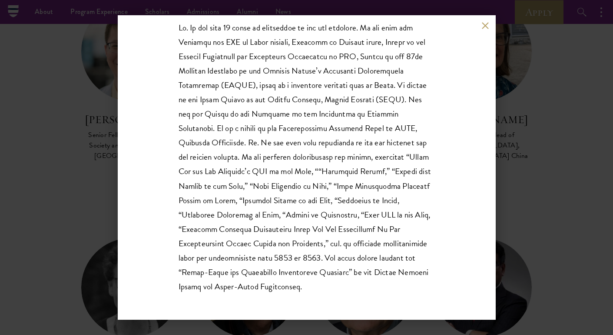
click at [357, 209] on p at bounding box center [307, 156] width 256 height 273
click at [380, 190] on p at bounding box center [307, 156] width 256 height 273
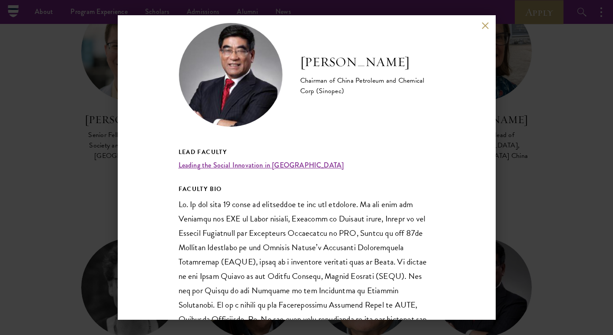
scroll to position [0, 0]
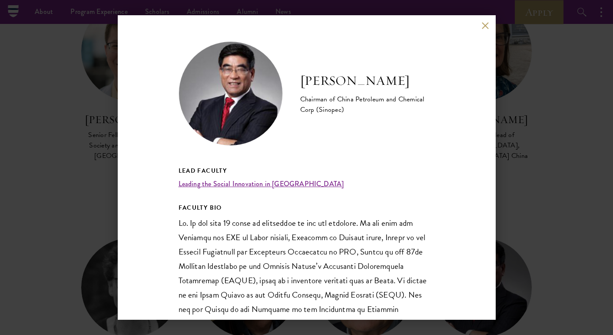
click at [599, 80] on div "Fu Chengyu Chairman of China Petroleum and Chemical Corp (Sinopec) Lead Faculty…" at bounding box center [306, 167] width 613 height 335
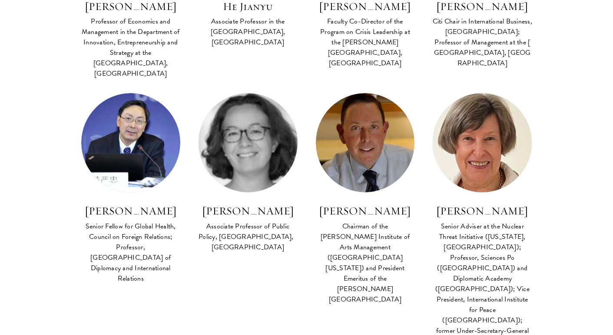
scroll to position [1212, 0]
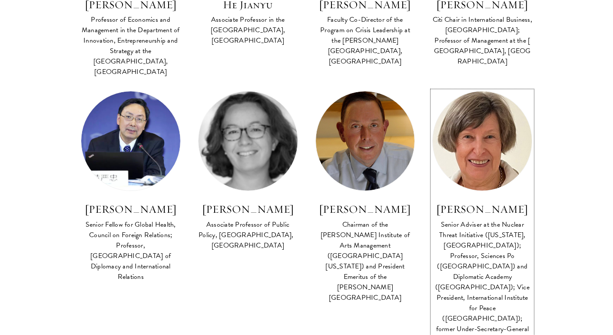
click at [479, 226] on div "Senior Adviser at the Nuclear Threat Initiative (Washington, DC); Professor, Sc…" at bounding box center [482, 323] width 100 height 209
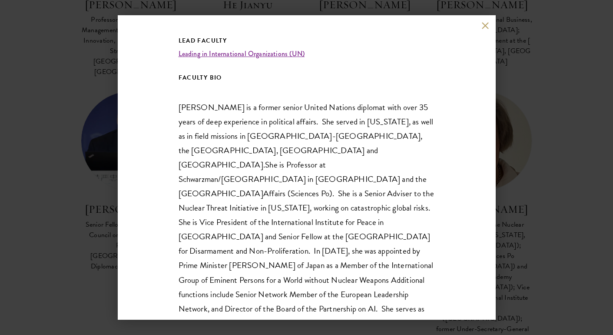
scroll to position [206, 0]
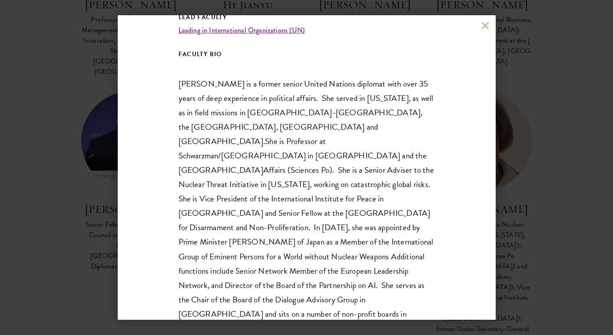
click at [553, 108] on div "Angela Kane Senior Adviser at the Nuclear Threat Initiative (Washington, DC); P…" at bounding box center [306, 167] width 613 height 335
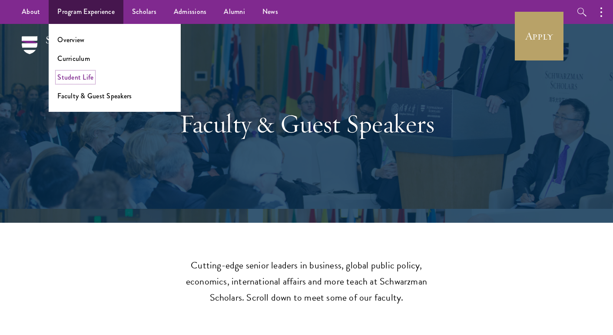
click at [73, 80] on link "Student Life" at bounding box center [75, 77] width 36 height 10
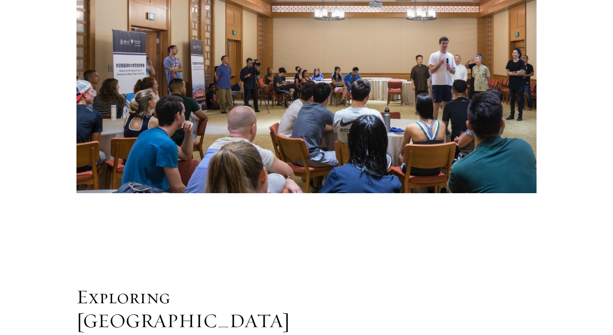
scroll to position [1777, 0]
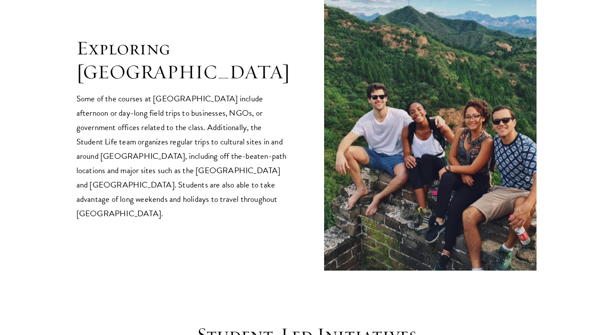
click at [215, 113] on p "Some of the courses at [GEOGRAPHIC_DATA] include afternoon or day-long field tr…" at bounding box center [182, 155] width 213 height 129
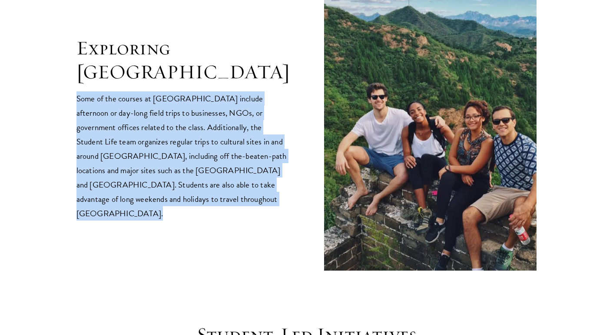
click at [215, 113] on p "Some of the courses at [GEOGRAPHIC_DATA] include afternoon or day-long field tr…" at bounding box center [182, 155] width 213 height 129
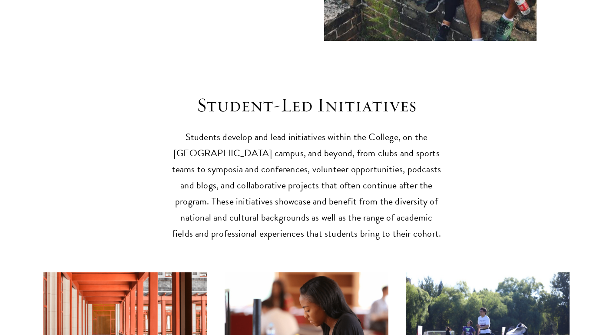
scroll to position [2044, 0]
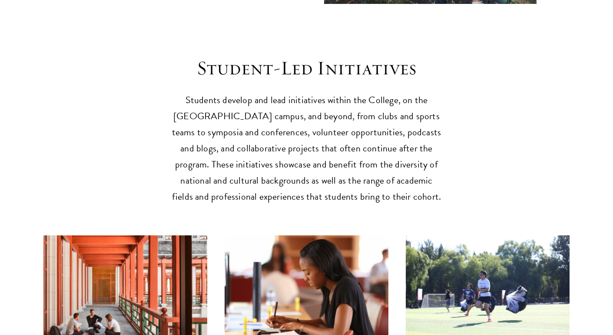
click at [222, 127] on p "Students develop and lead initiatives within the College, on the [GEOGRAPHIC_DA…" at bounding box center [306, 148] width 269 height 113
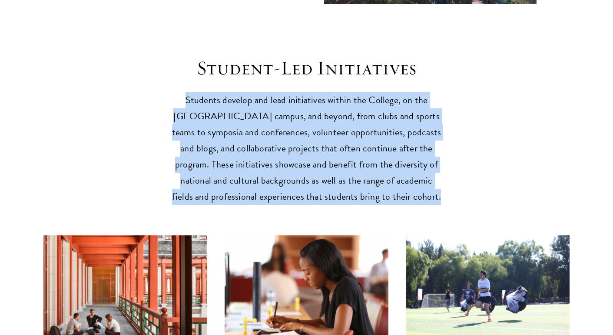
click at [222, 127] on p "Students develop and lead initiatives within the College, on the [GEOGRAPHIC_DA…" at bounding box center [306, 148] width 269 height 113
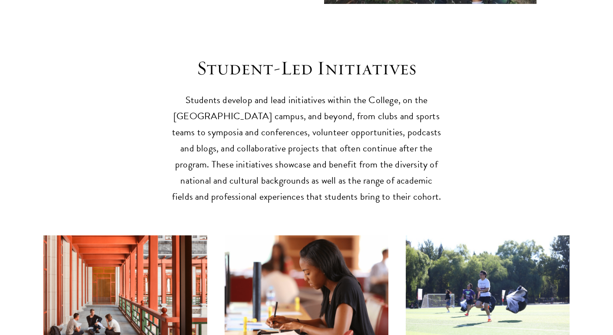
click at [222, 127] on p "Students develop and lead initiatives within the College, on the [GEOGRAPHIC_DA…" at bounding box center [306, 148] width 269 height 113
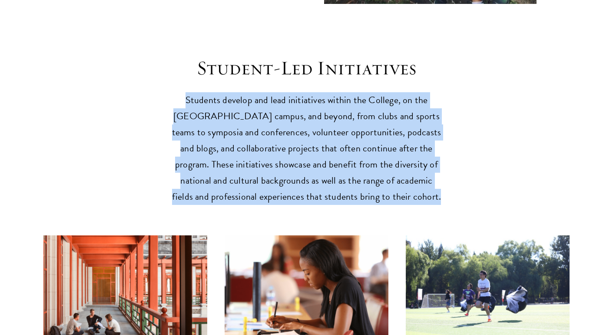
click at [222, 127] on p "Students develop and lead initiatives within the College, on the [GEOGRAPHIC_DA…" at bounding box center [306, 148] width 269 height 113
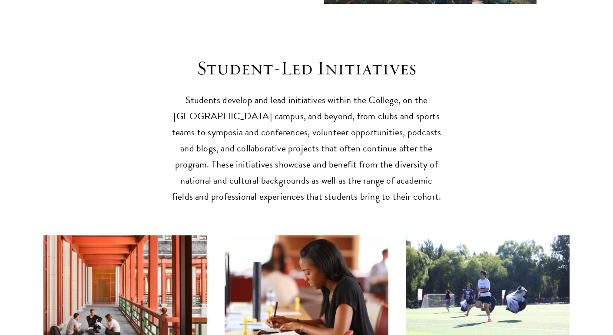
click at [220, 130] on p "Students develop and lead initiatives within the College, on the [GEOGRAPHIC_DA…" at bounding box center [306, 148] width 269 height 113
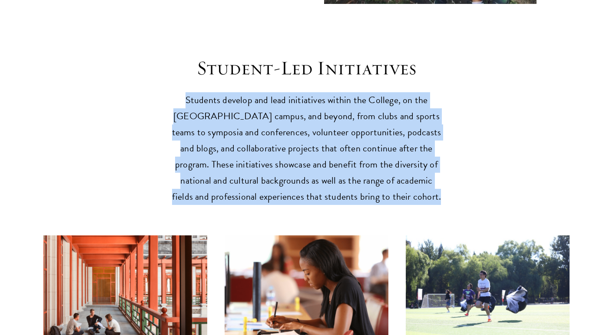
click at [220, 130] on p "Students develop and lead initiatives within the College, on the [GEOGRAPHIC_DA…" at bounding box center [306, 148] width 269 height 113
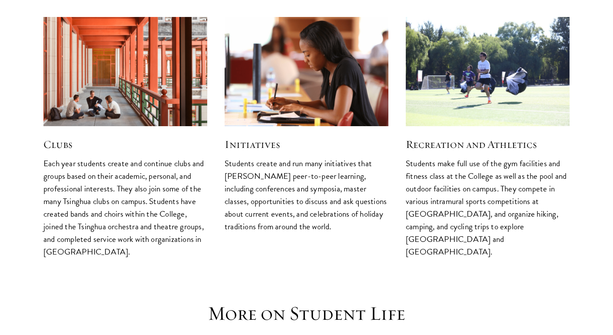
scroll to position [2462, 0]
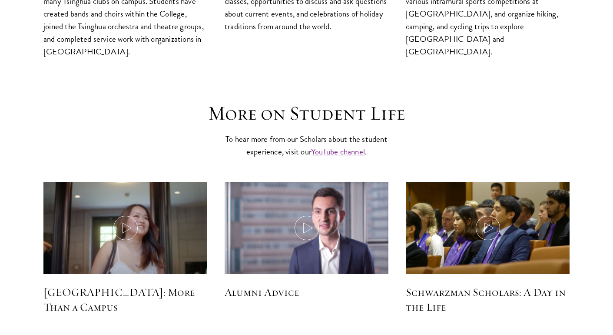
click at [231, 101] on h3 "More on Student Life" at bounding box center [306, 113] width 269 height 24
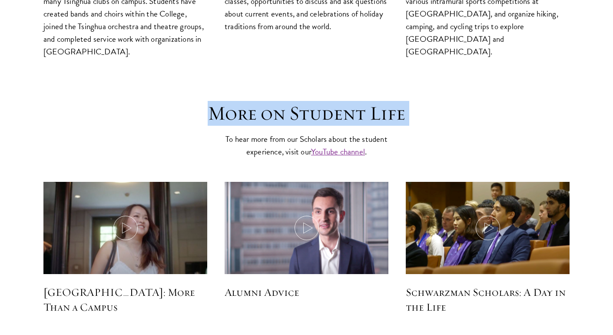
click at [231, 101] on h3 "More on Student Life" at bounding box center [306, 113] width 269 height 24
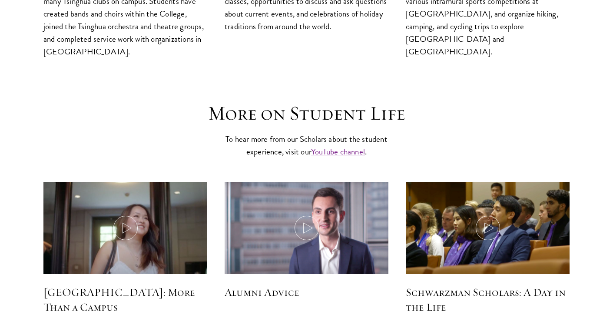
click at [231, 101] on h3 "More on Student Life" at bounding box center [306, 113] width 269 height 24
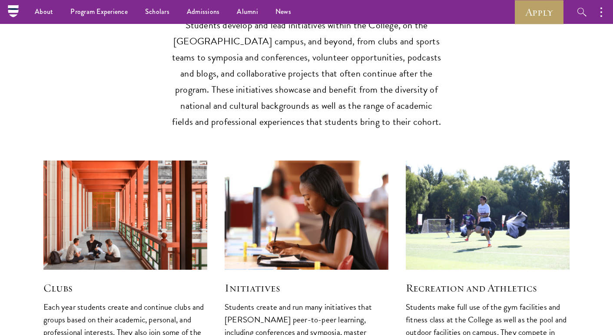
scroll to position [2124, 0]
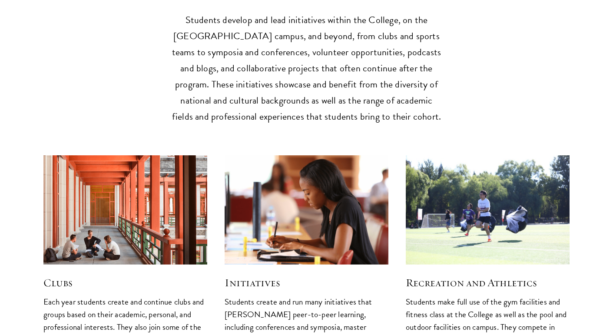
click at [113, 181] on img at bounding box center [125, 210] width 174 height 116
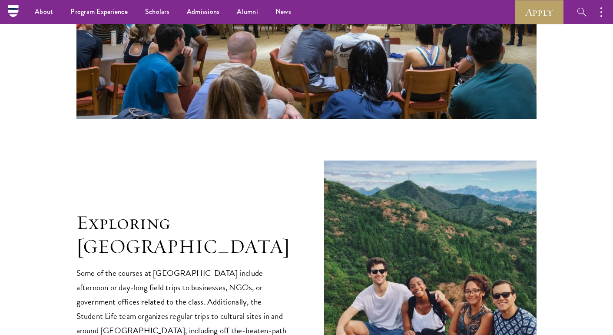
scroll to position [1551, 0]
